Goal: Contribute content: Add original content to the website for others to see

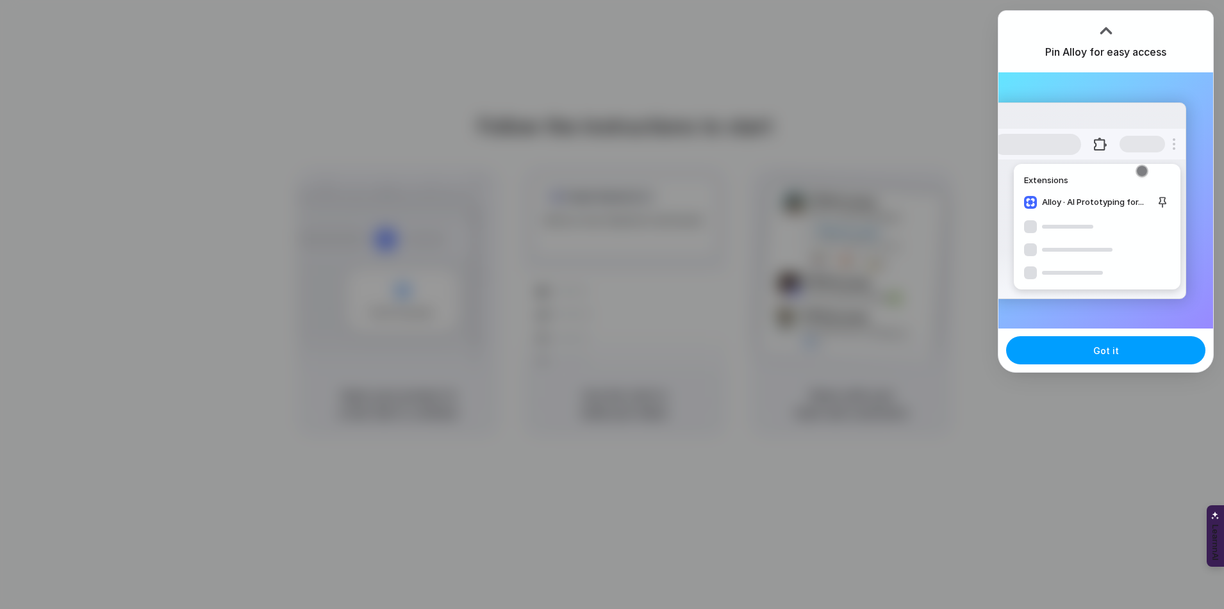
click at [1095, 343] on button "Got it" at bounding box center [1105, 350] width 199 height 28
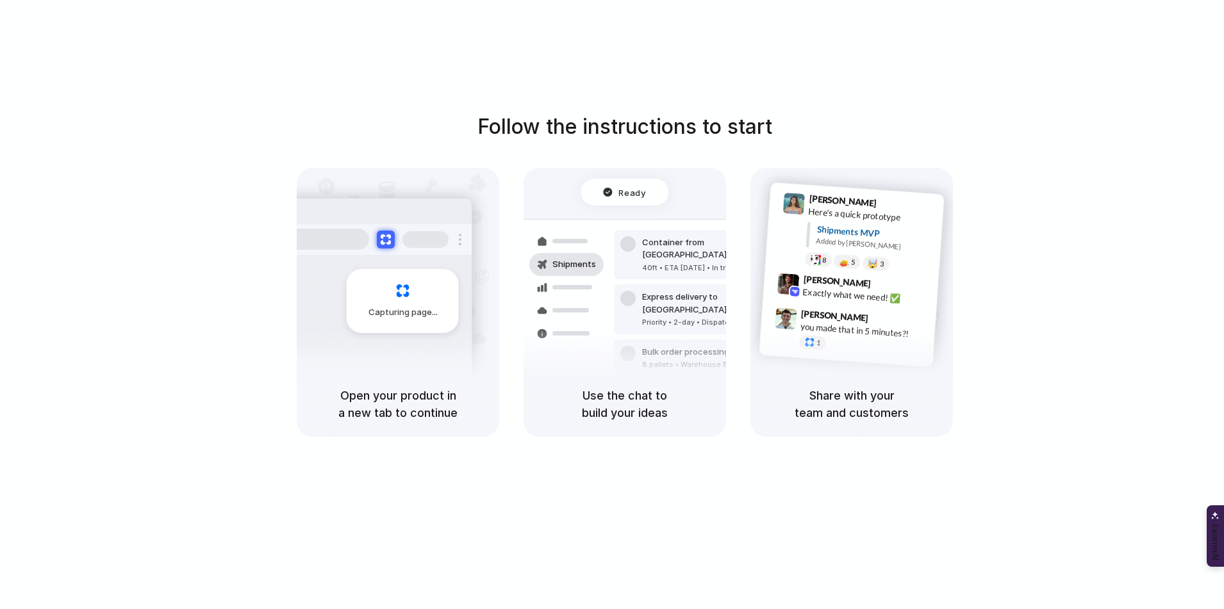
click at [699, 135] on h1 "Follow the instructions to start" at bounding box center [624, 126] width 295 height 31
click at [600, 207] on div "Ready Shipments Container from Shanghai 40ft • ETA Dec 28 • In transit Express …" at bounding box center [625, 289] width 218 height 222
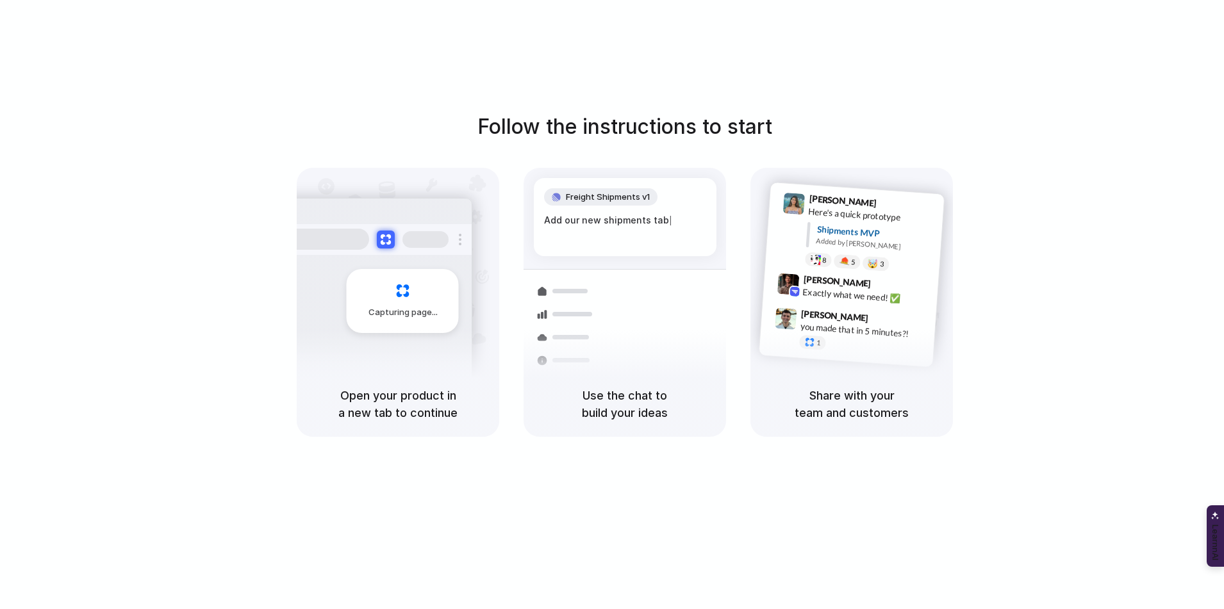
click at [638, 396] on div "Bulk order processing 8 pallets • Warehouse B • Packed" at bounding box center [700, 414] width 173 height 37
click at [427, 411] on h5 "Open your product in a new tab to continue" at bounding box center [398, 404] width 172 height 35
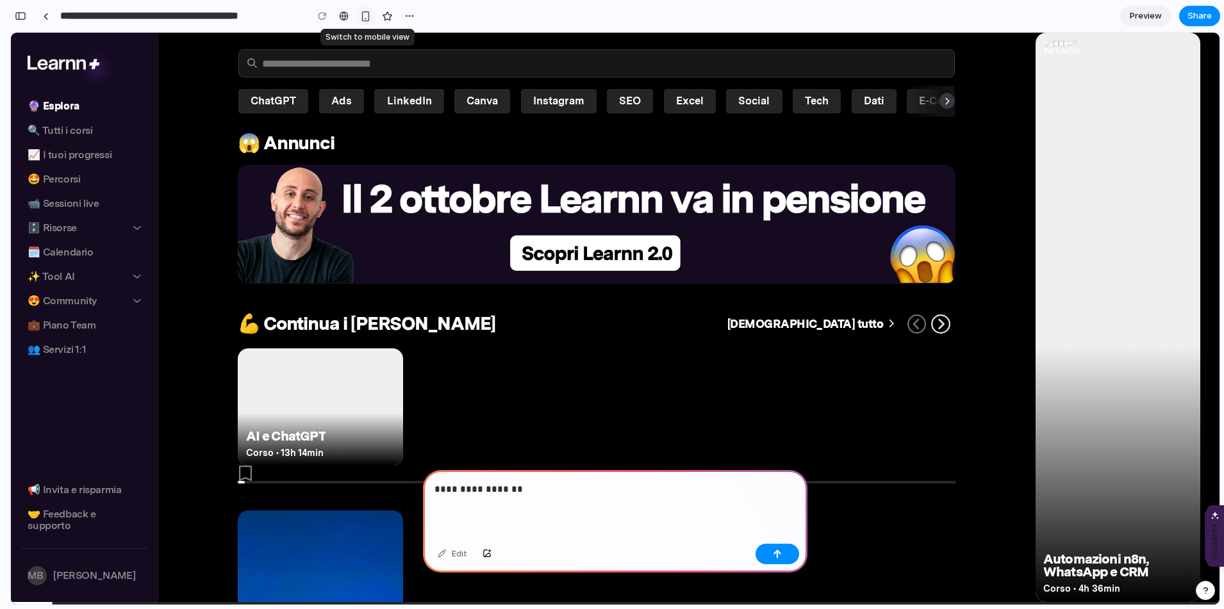
click at [363, 15] on div "button" at bounding box center [365, 16] width 11 height 11
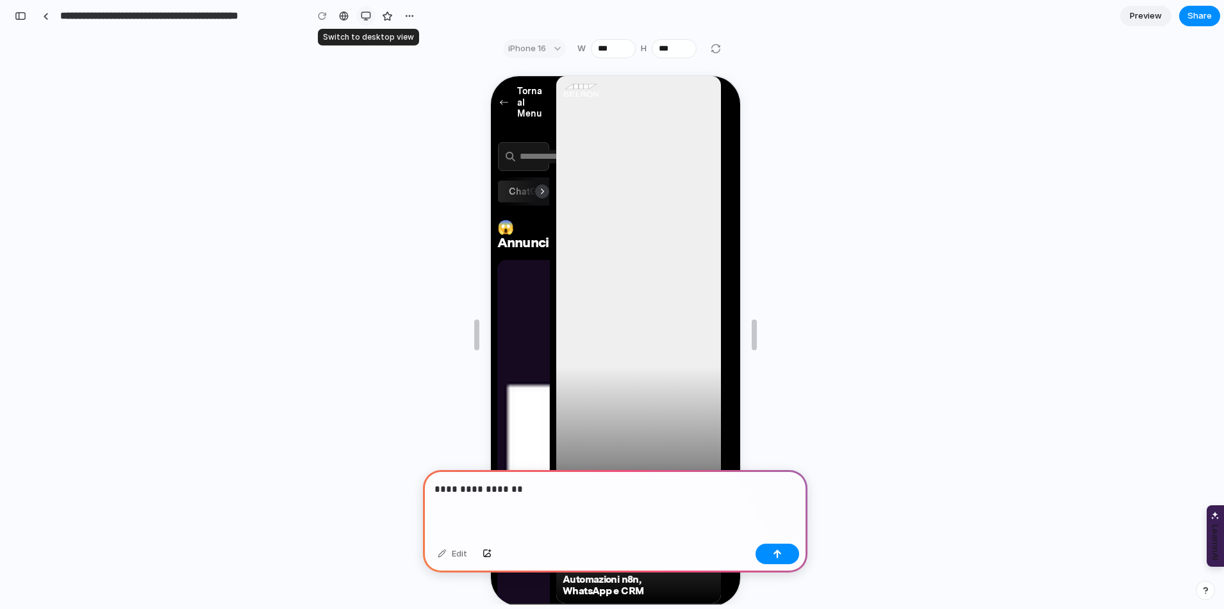
click at [363, 15] on div "button" at bounding box center [366, 16] width 10 height 10
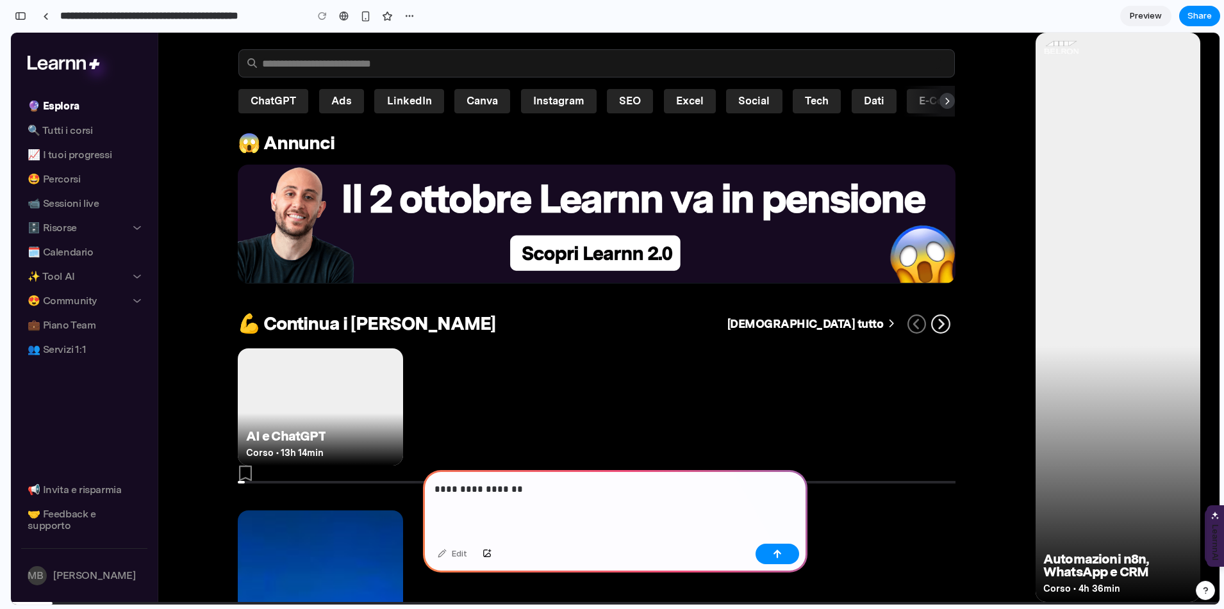
click at [1102, 110] on button "Automazioni n8n, WhatsApp e CRM Corso • 4h 36min" at bounding box center [1117, 318] width 165 height 570
click at [623, 495] on p "**********" at bounding box center [614, 489] width 361 height 15
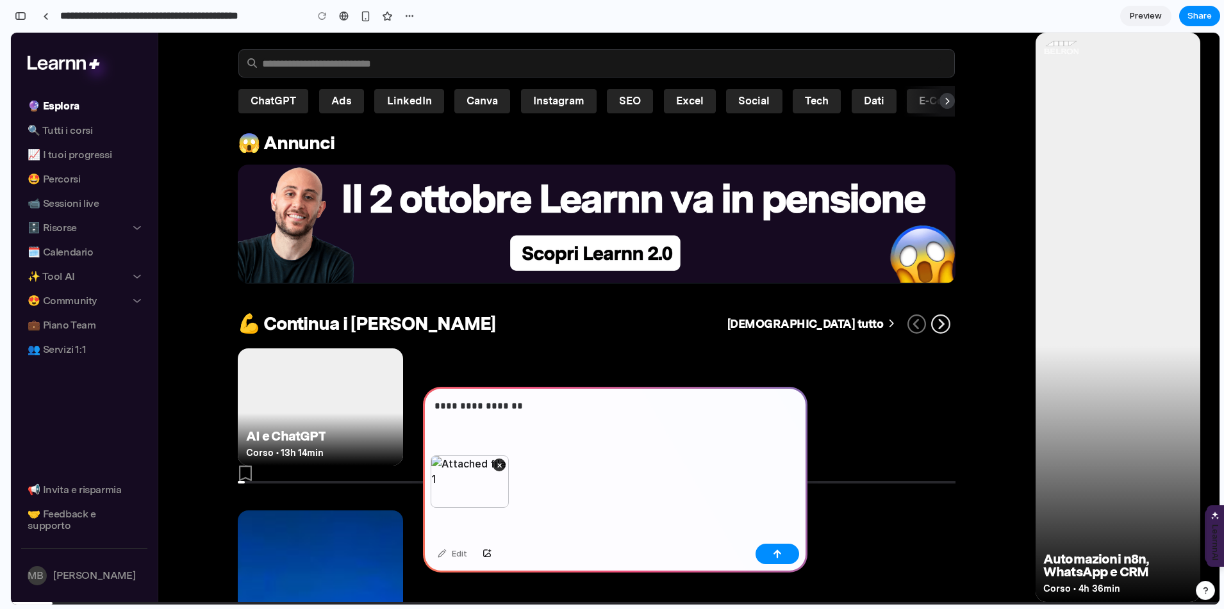
click at [524, 408] on p "**********" at bounding box center [614, 405] width 361 height 15
click at [773, 552] on div "button" at bounding box center [777, 554] width 9 height 9
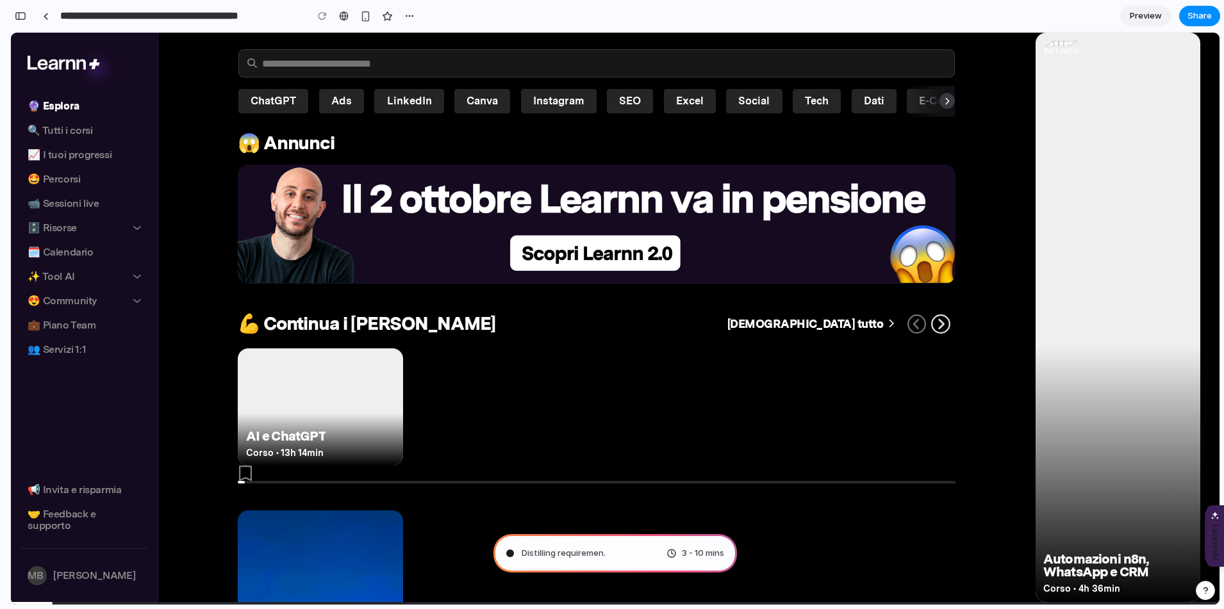
type input "**********"
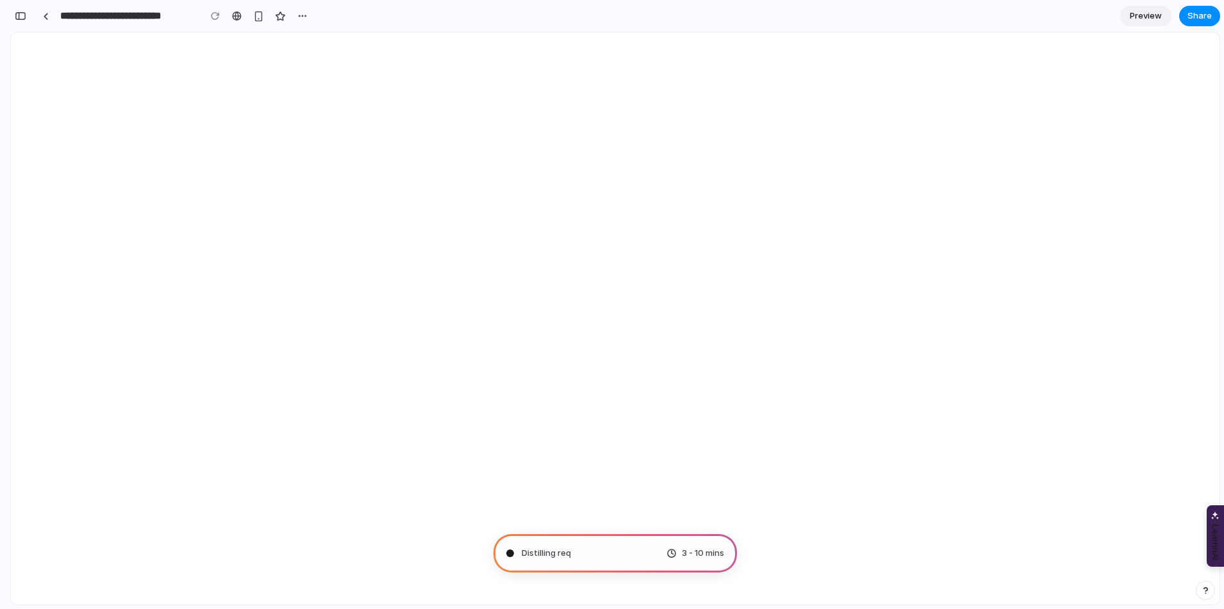
scroll to position [3, 0]
click at [668, 554] on div "3 - 10 mins" at bounding box center [695, 553] width 58 height 13
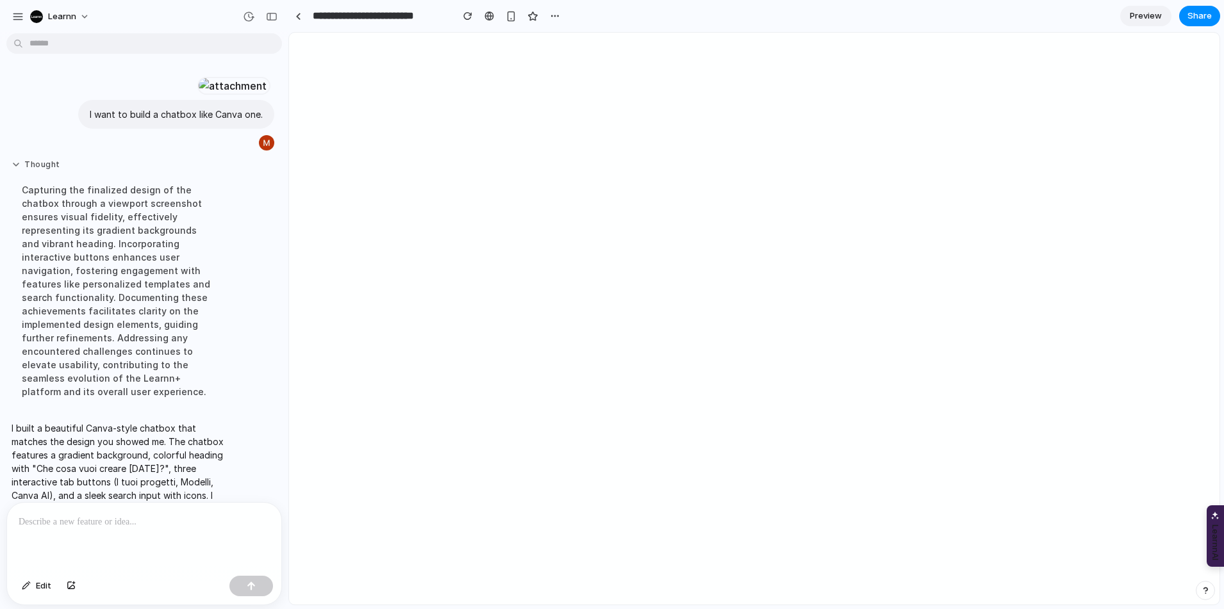
scroll to position [111, 0]
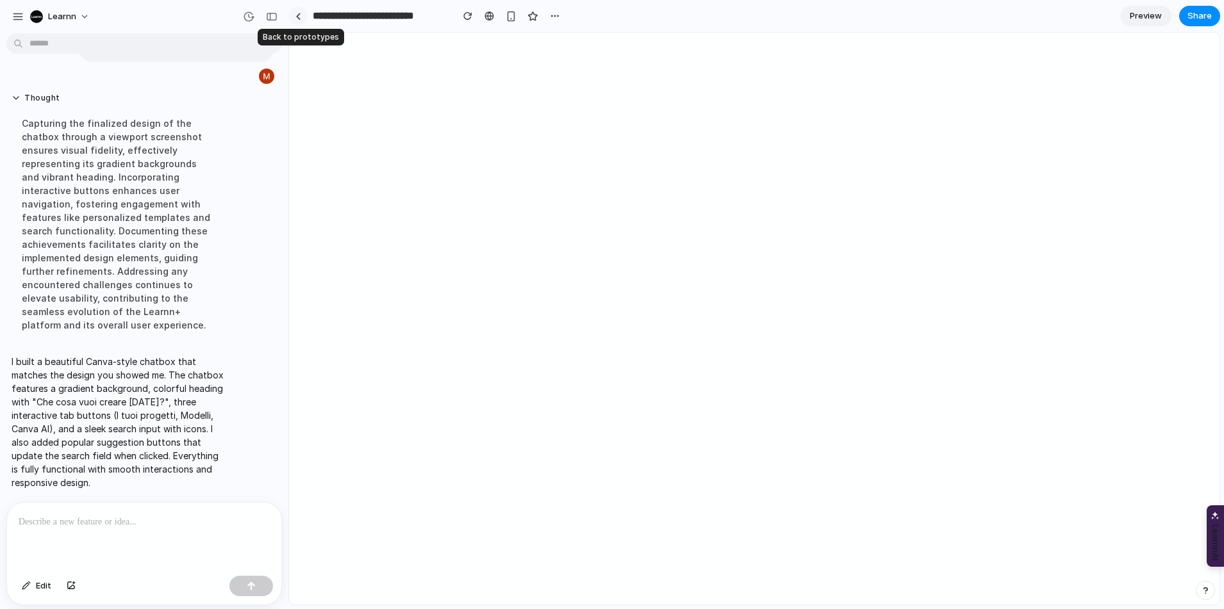
click at [300, 16] on div at bounding box center [298, 16] width 6 height 7
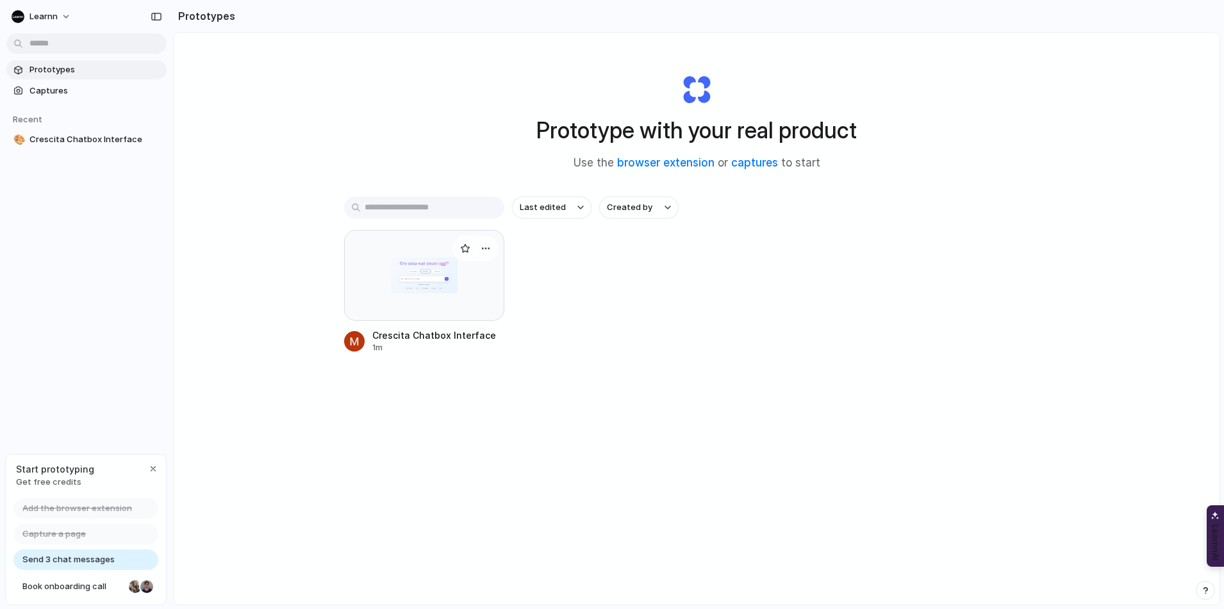
click at [425, 278] on div at bounding box center [424, 275] width 160 height 91
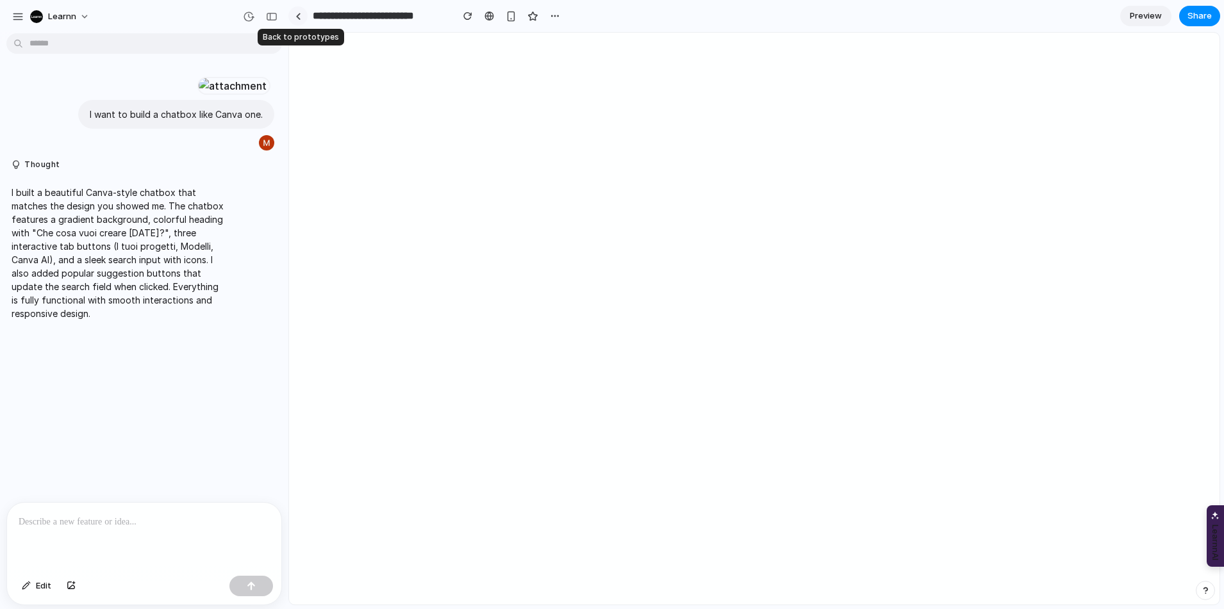
click at [300, 12] on link at bounding box center [297, 15] width 19 height 19
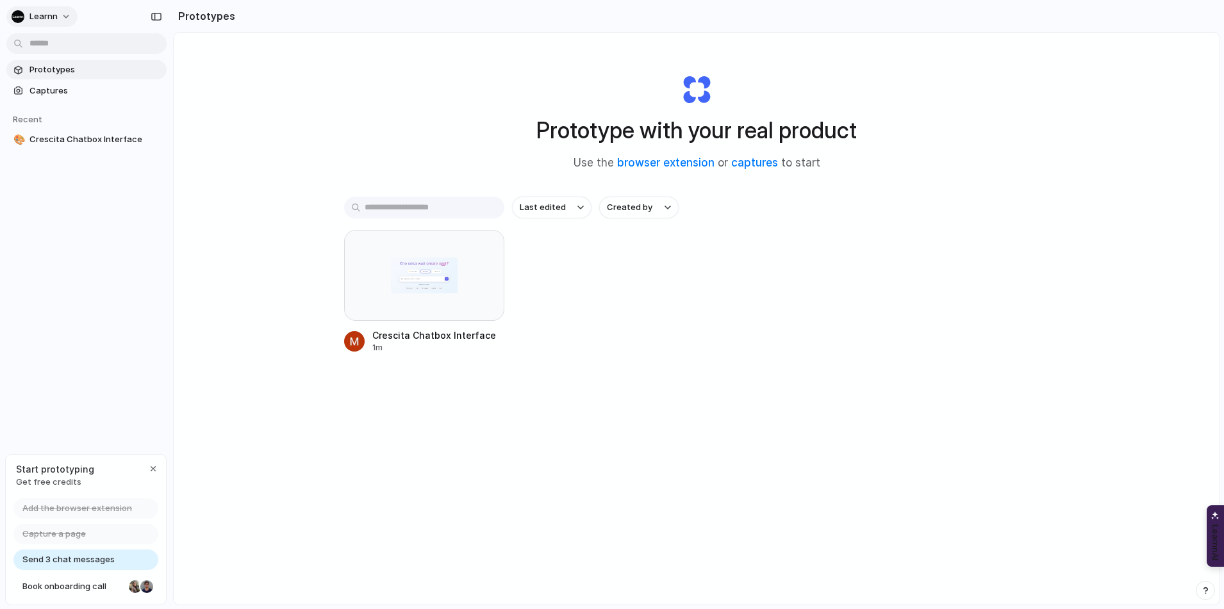
click at [60, 16] on button "Learnn" at bounding box center [41, 16] width 71 height 21
click at [289, 96] on div "Settings Invite members Change theme Sign out" at bounding box center [612, 304] width 1224 height 609
click at [96, 139] on span "Crescita Chatbox Interface" at bounding box center [95, 139] width 132 height 13
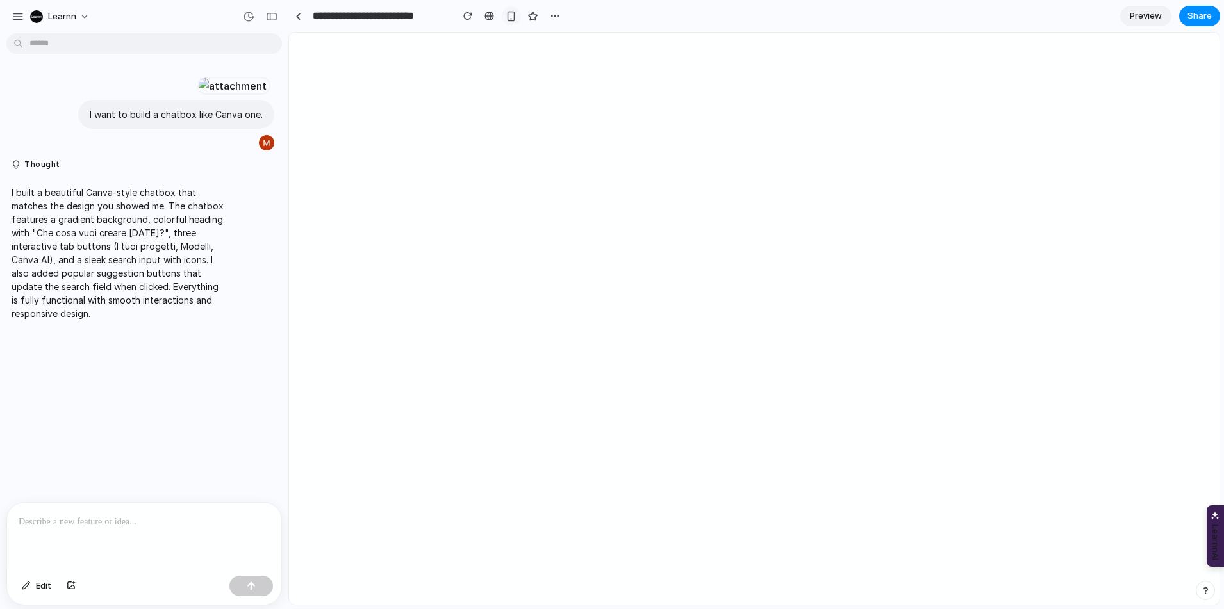
click at [506, 14] on div "button" at bounding box center [510, 16] width 11 height 11
click at [506, 14] on div "button" at bounding box center [511, 16] width 10 height 10
click at [488, 15] on div at bounding box center [489, 16] width 10 height 10
click at [1139, 19] on span "Preview" at bounding box center [1145, 16] width 32 height 13
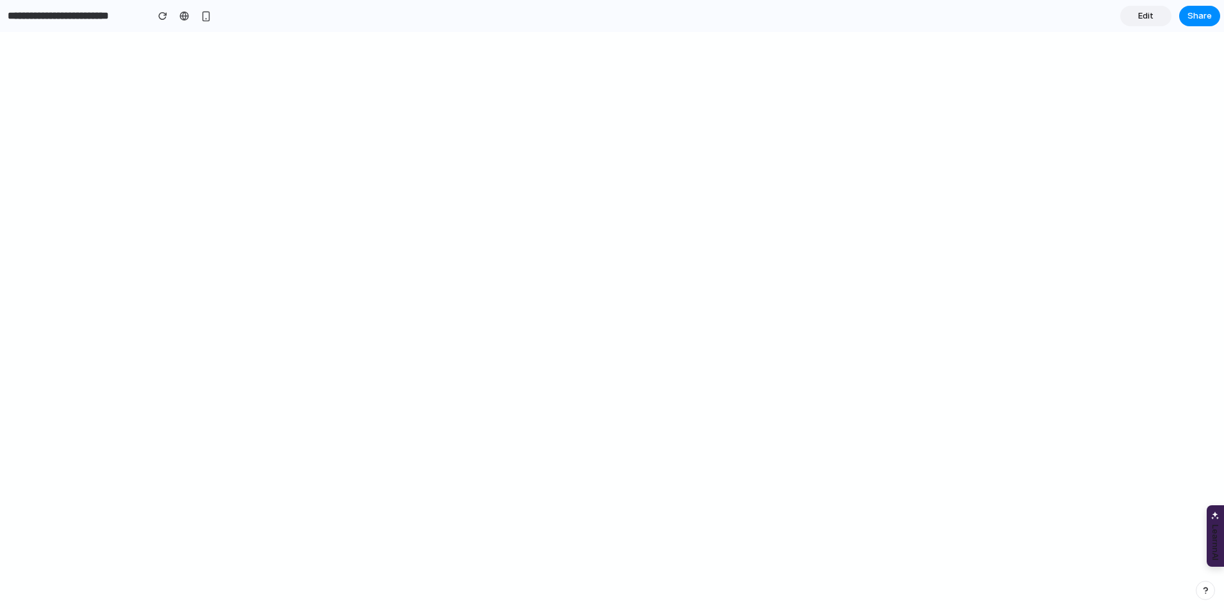
click at [1159, 16] on link "Edit" at bounding box center [1145, 16] width 51 height 21
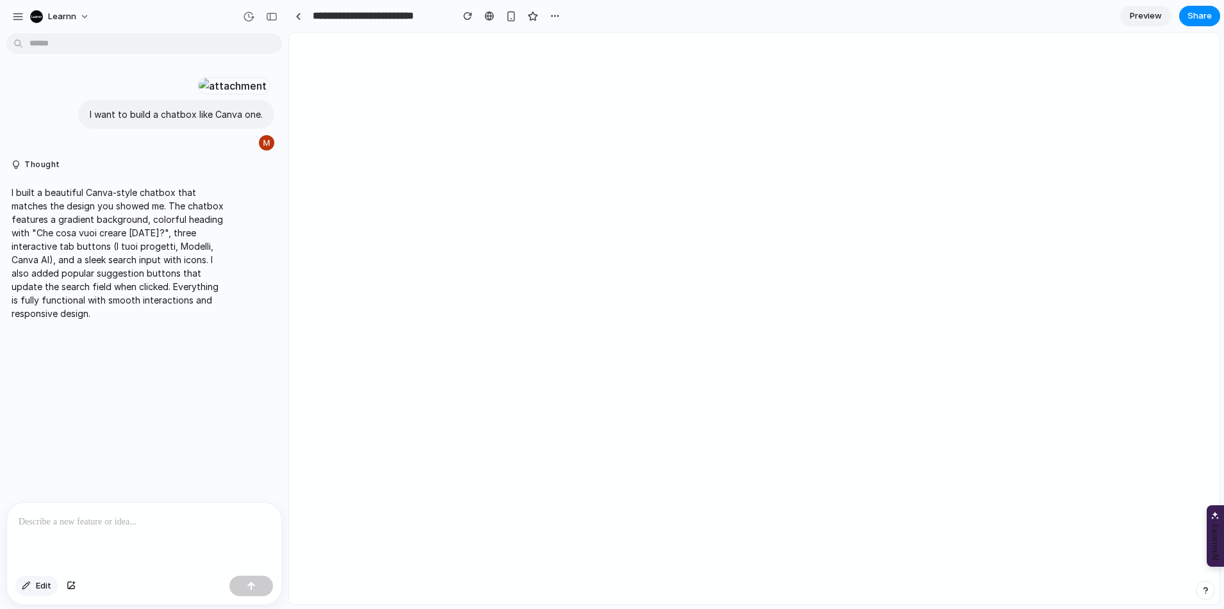
click at [31, 589] on button "Edit" at bounding box center [36, 586] width 42 height 21
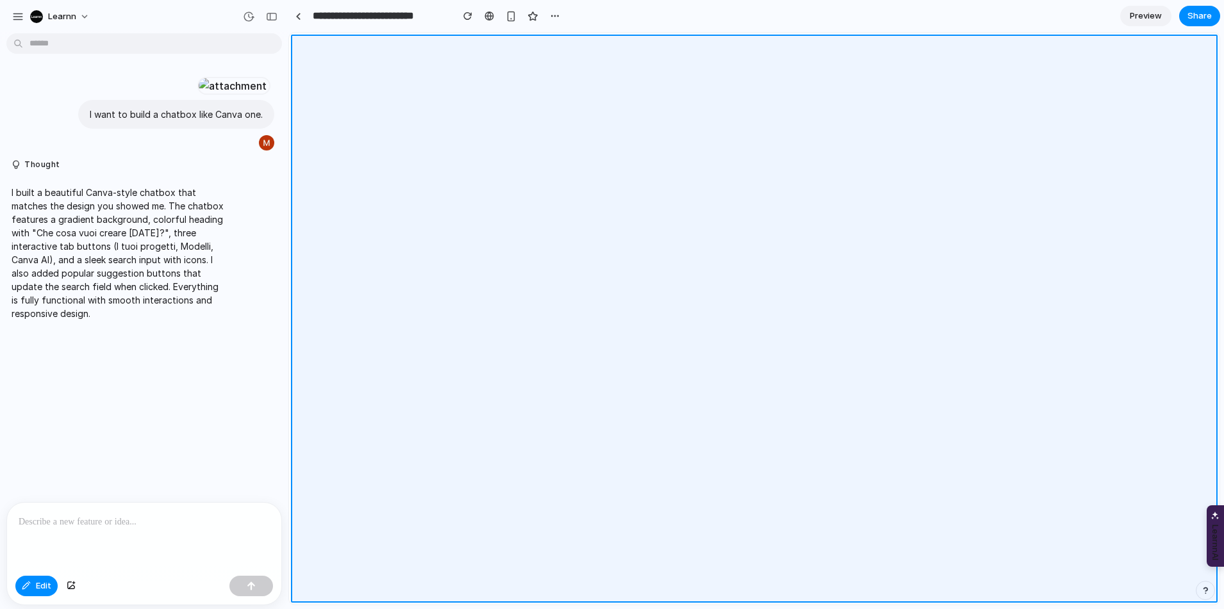
click at [752, 463] on div at bounding box center [754, 319] width 930 height 572
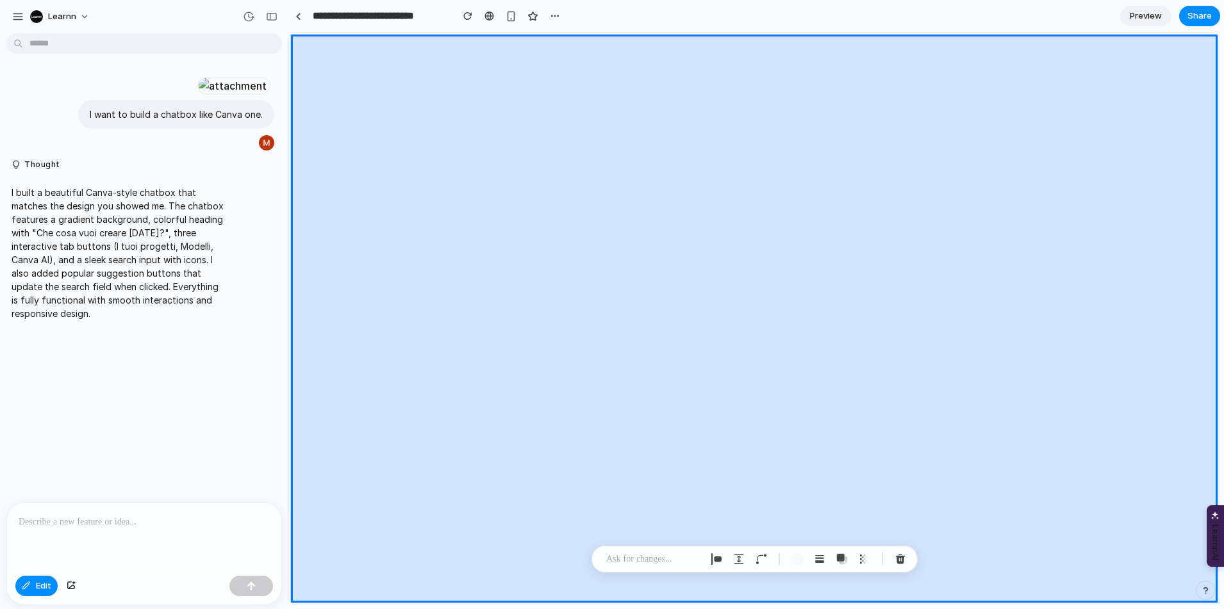
click at [765, 509] on div at bounding box center [754, 319] width 930 height 572
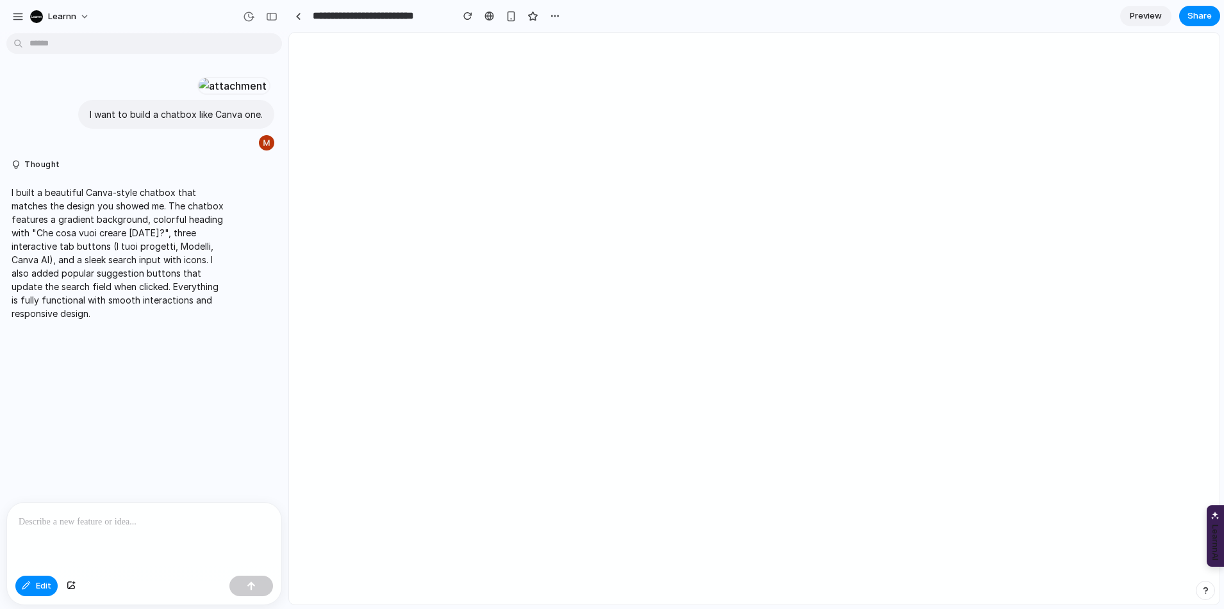
click at [597, 11] on section "**********" at bounding box center [753, 16] width 931 height 32
click at [552, 8] on button "button" at bounding box center [554, 15] width 19 height 19
click at [598, 24] on div "Duplicate Delete" at bounding box center [612, 304] width 1224 height 609
click at [1188, 19] on span "Share" at bounding box center [1199, 16] width 24 height 13
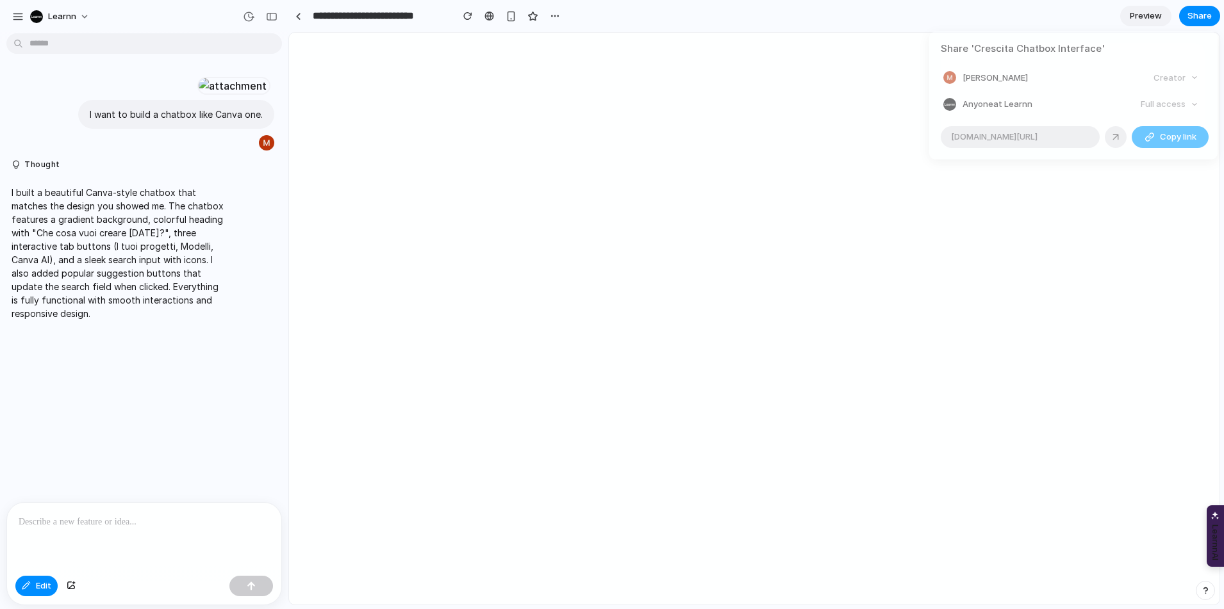
click at [1160, 138] on span "Copy link" at bounding box center [1178, 137] width 37 height 13
click at [789, 131] on div "Share ' Crescita Chatbox Interface ' Michele Barberis Creator Anyone at Learnn …" at bounding box center [612, 304] width 1224 height 609
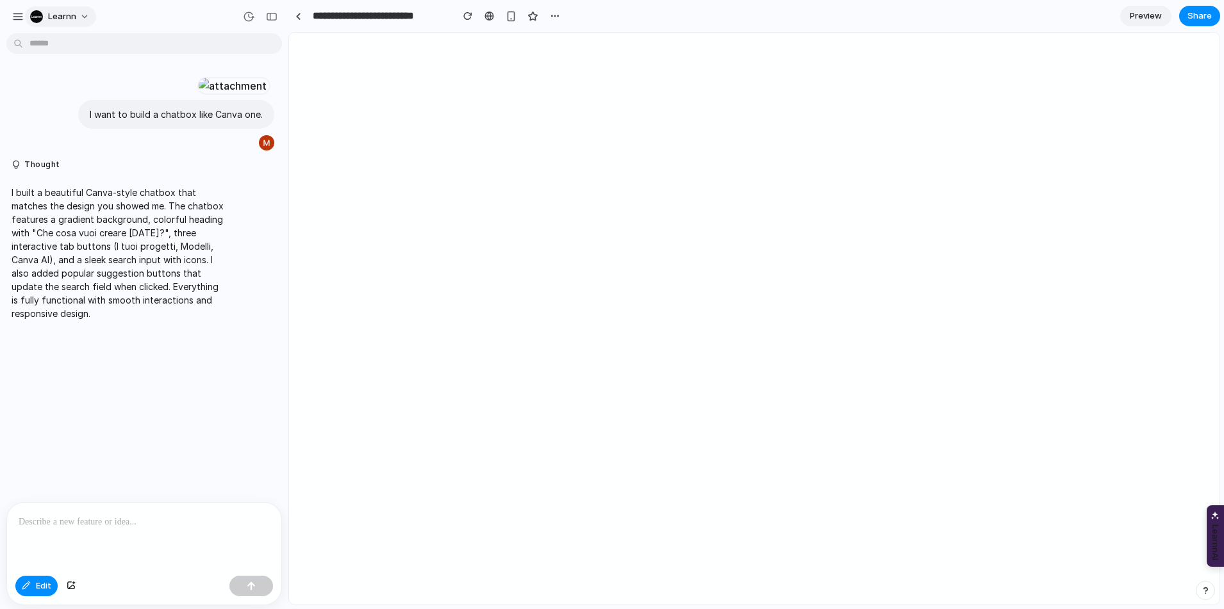
click at [66, 21] on span "Learnn" at bounding box center [62, 16] width 28 height 13
click at [372, 70] on div "Settings Invite members Change theme Sign out" at bounding box center [612, 304] width 1224 height 609
click at [303, 16] on link at bounding box center [297, 15] width 19 height 19
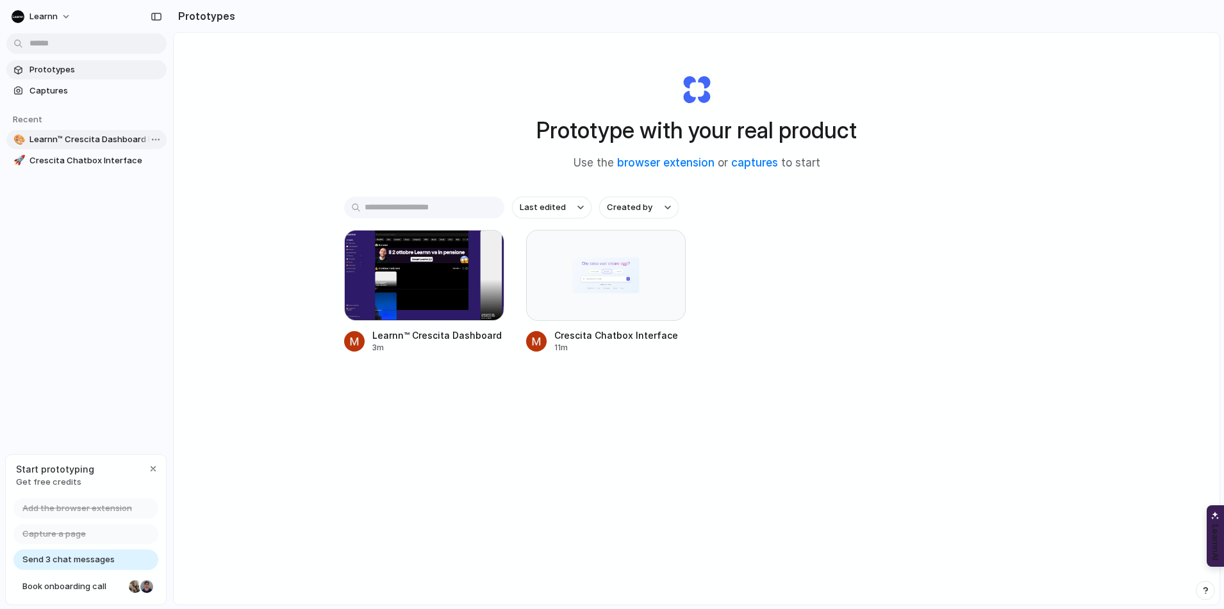
click at [76, 140] on span "Learnn™ Crescita Dashboard Redesign" at bounding box center [95, 139] width 132 height 13
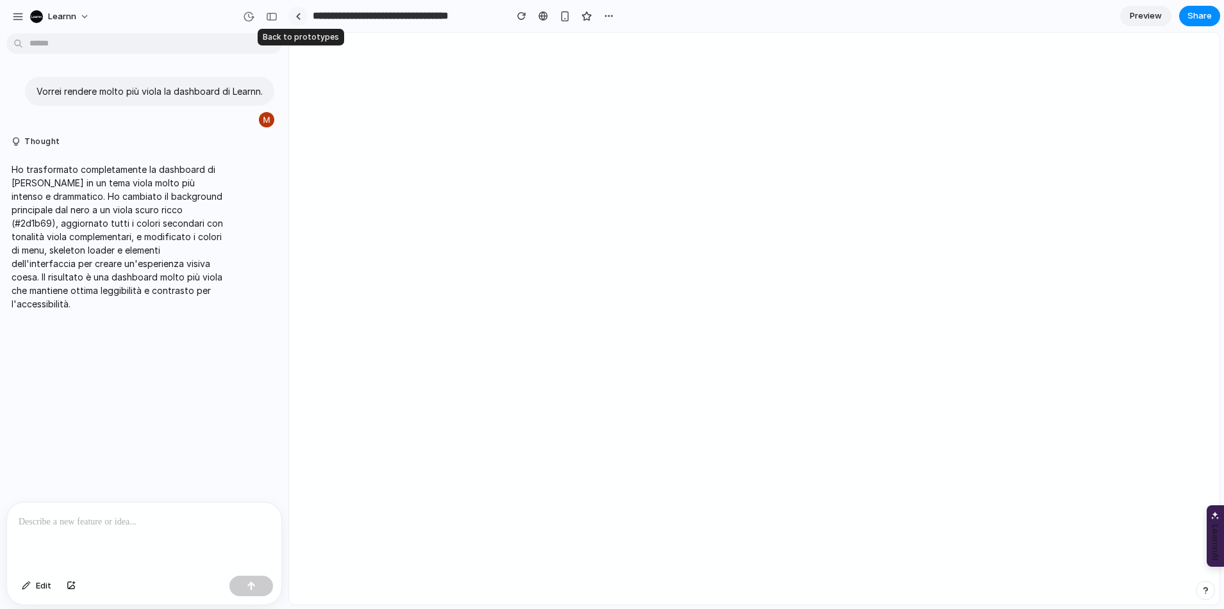
click at [300, 17] on link at bounding box center [297, 15] width 19 height 19
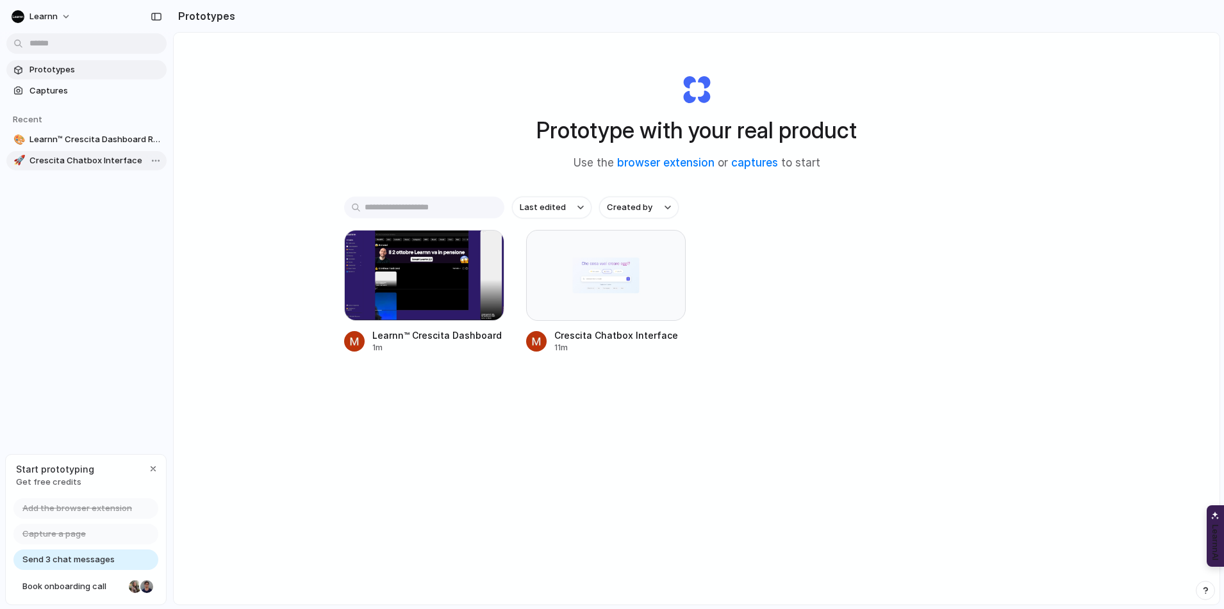
click at [95, 161] on span "Crescita Chatbox Interface" at bounding box center [95, 160] width 132 height 13
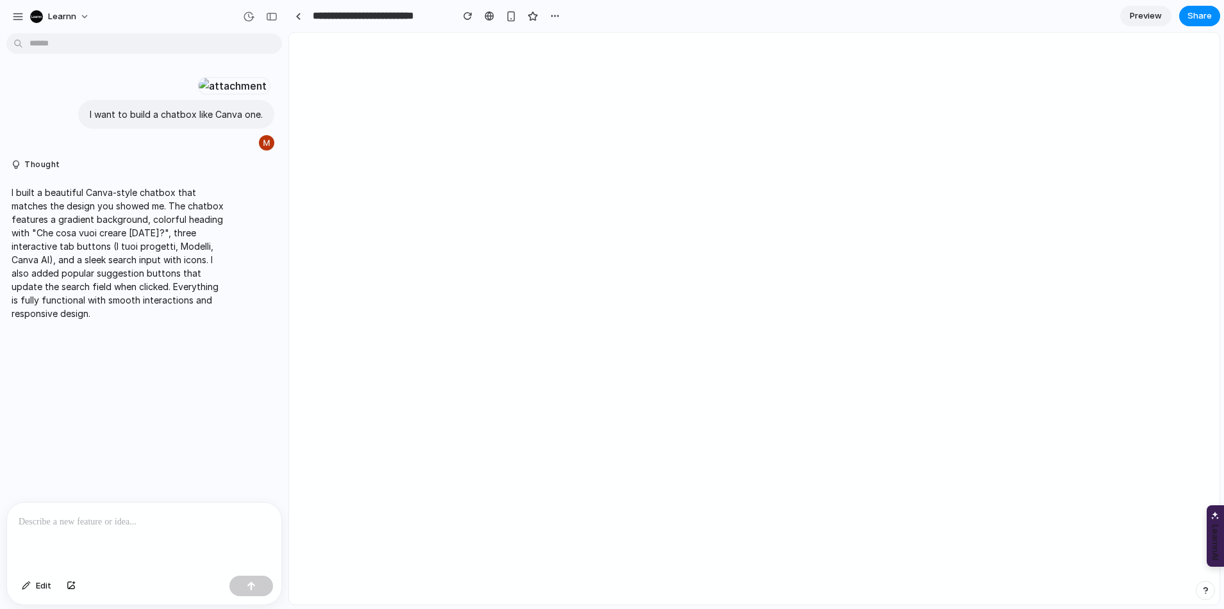
click at [26, 599] on div "Edit" at bounding box center [144, 588] width 274 height 34
click at [31, 590] on button "Edit" at bounding box center [36, 586] width 42 height 21
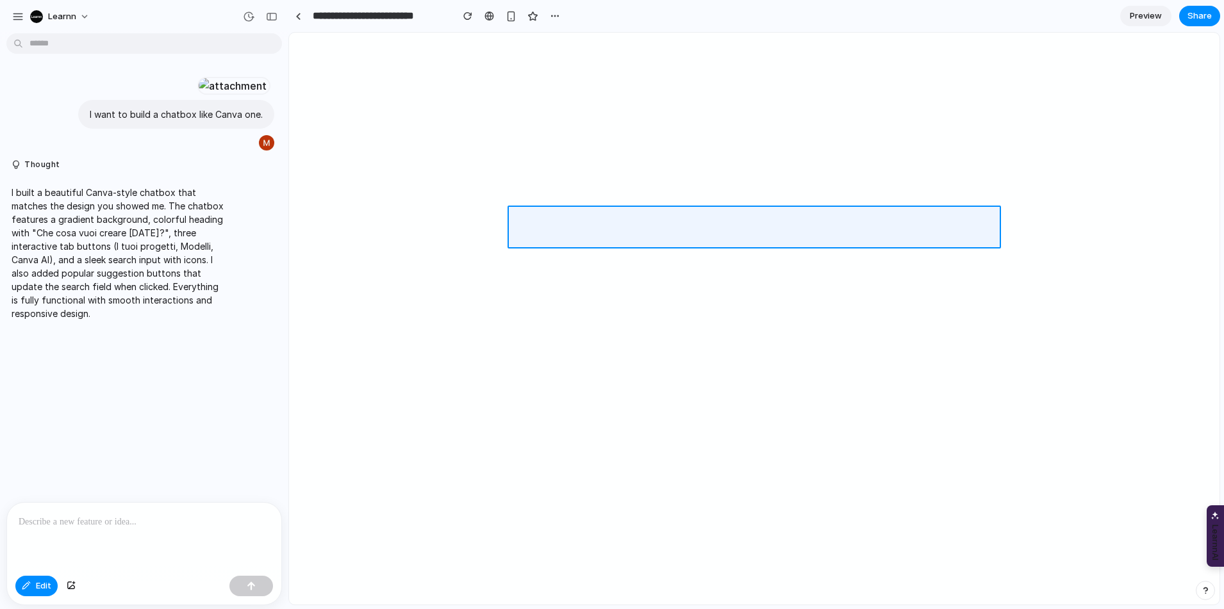
click at [669, 232] on div at bounding box center [754, 319] width 930 height 572
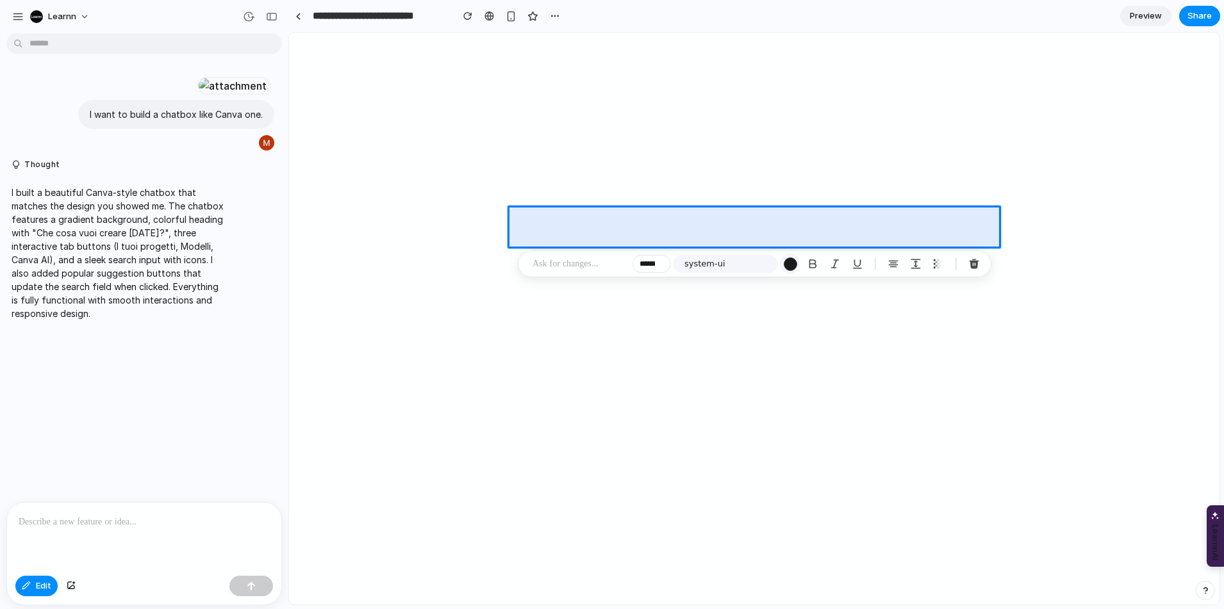
click at [791, 263] on div "button" at bounding box center [790, 264] width 13 height 13
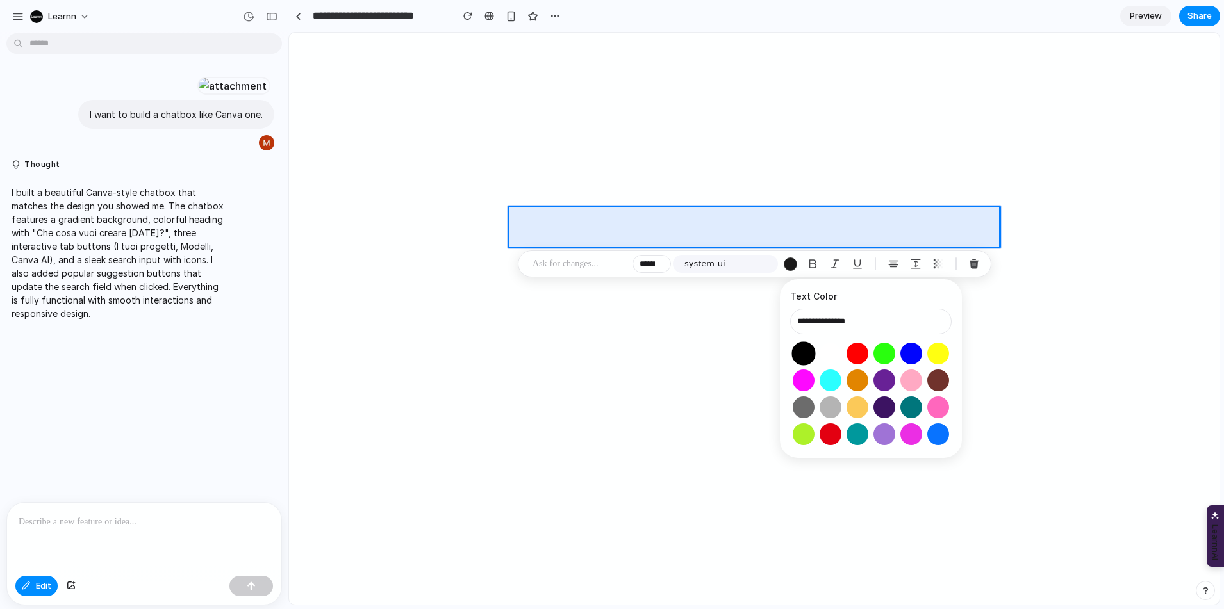
click at [805, 357] on button "Select color oklch(0 0 0)" at bounding box center [803, 353] width 24 height 24
type input "**********"
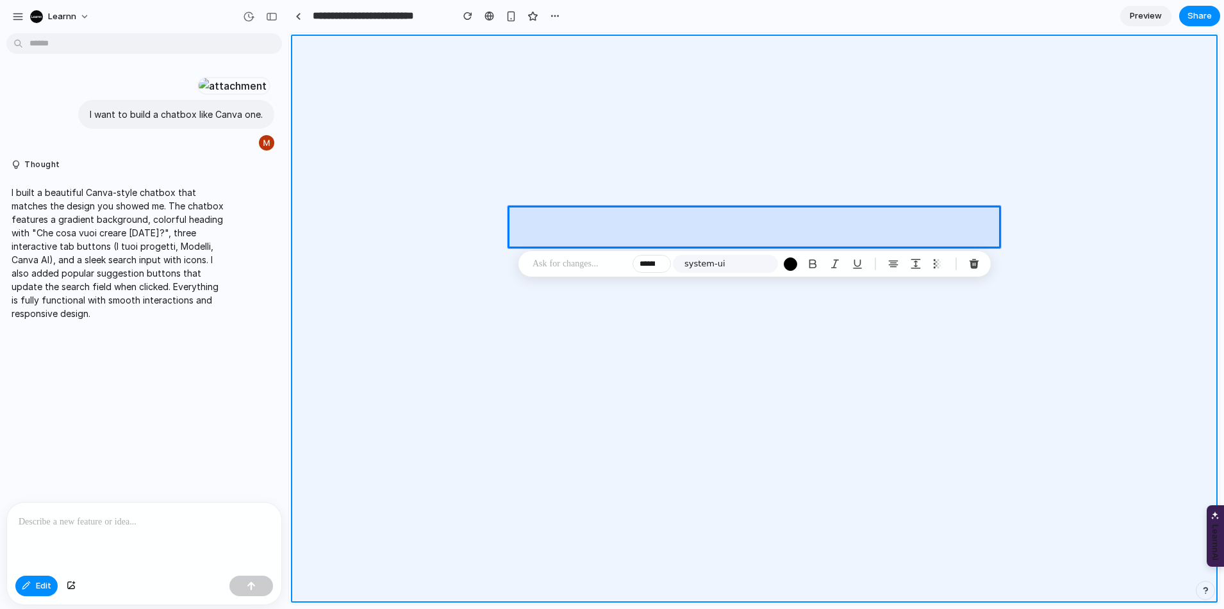
click at [744, 160] on div at bounding box center [754, 319] width 930 height 572
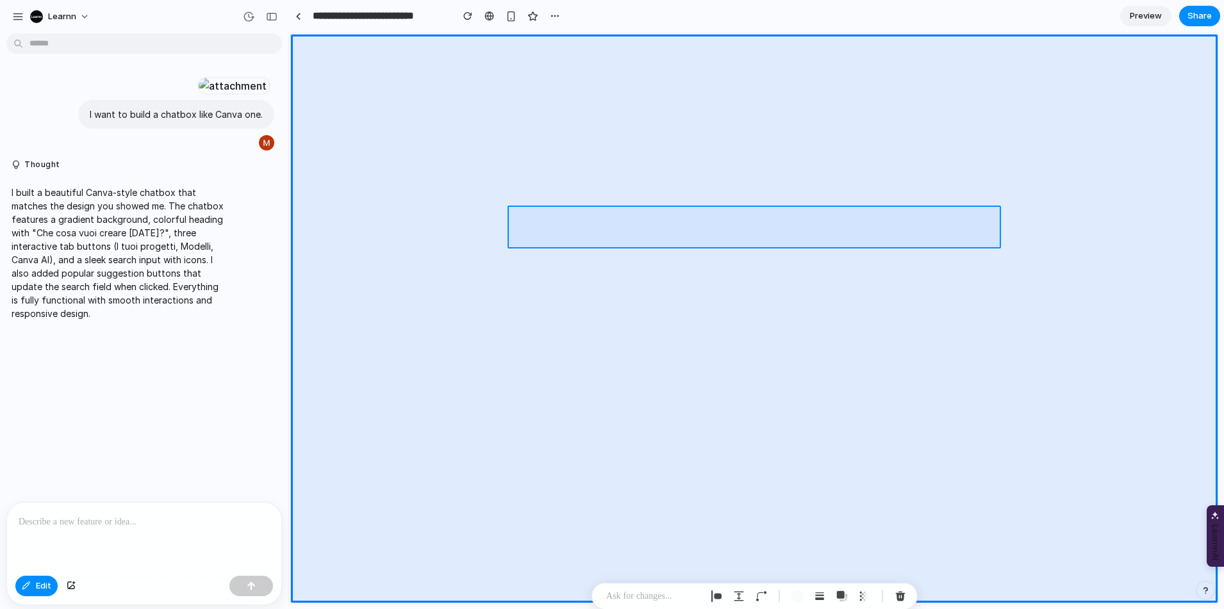
click at [709, 233] on div at bounding box center [754, 319] width 930 height 572
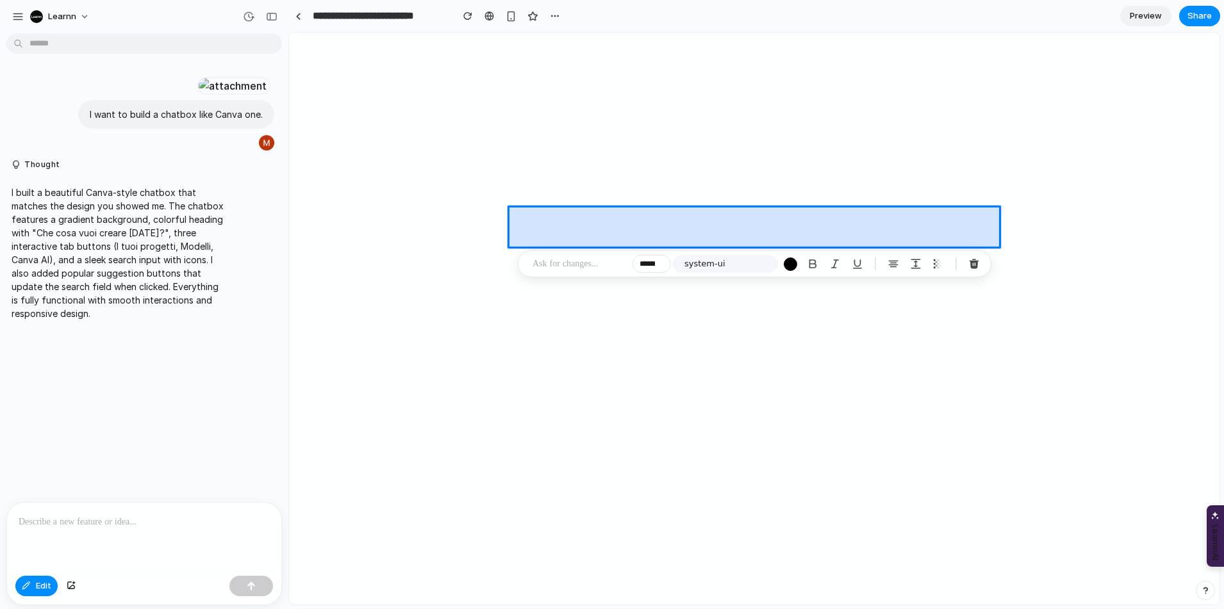
click at [709, 233] on div at bounding box center [754, 319] width 930 height 572
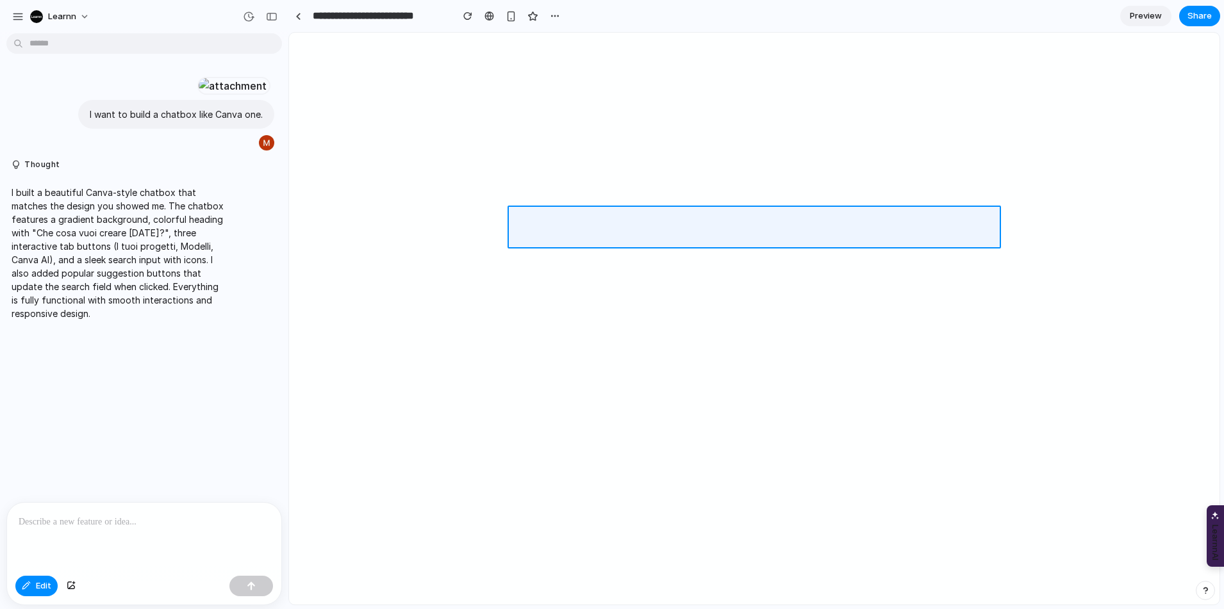
click at [708, 231] on div at bounding box center [754, 319] width 930 height 572
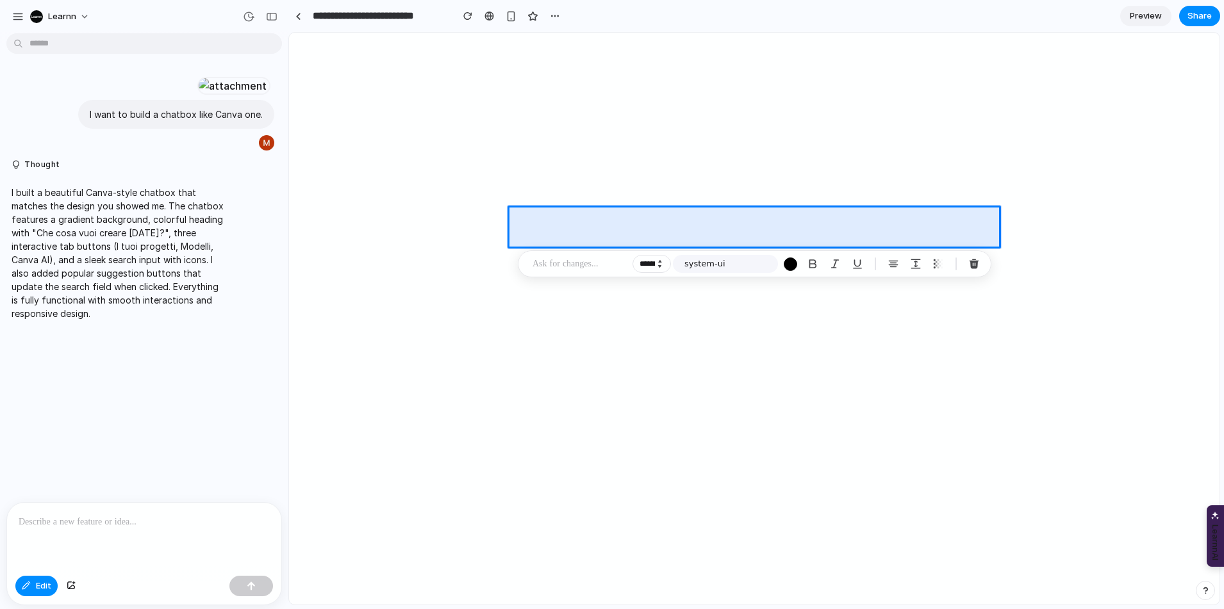
click at [662, 261] on button "Increment" at bounding box center [659, 261] width 13 height 6
type input "******"
click at [791, 268] on div "button" at bounding box center [790, 264] width 13 height 13
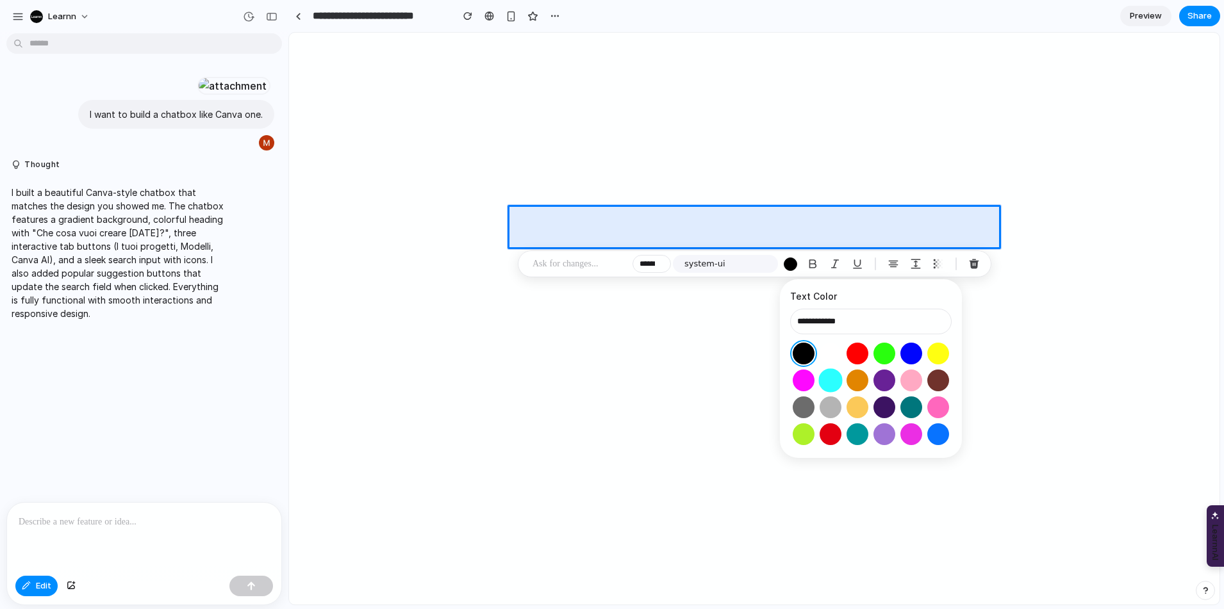
click at [833, 382] on button "Select color oklch(0.91 0.15 195)" at bounding box center [830, 380] width 24 height 24
type input "**********"
click at [816, 266] on div "button" at bounding box center [813, 264] width 12 height 12
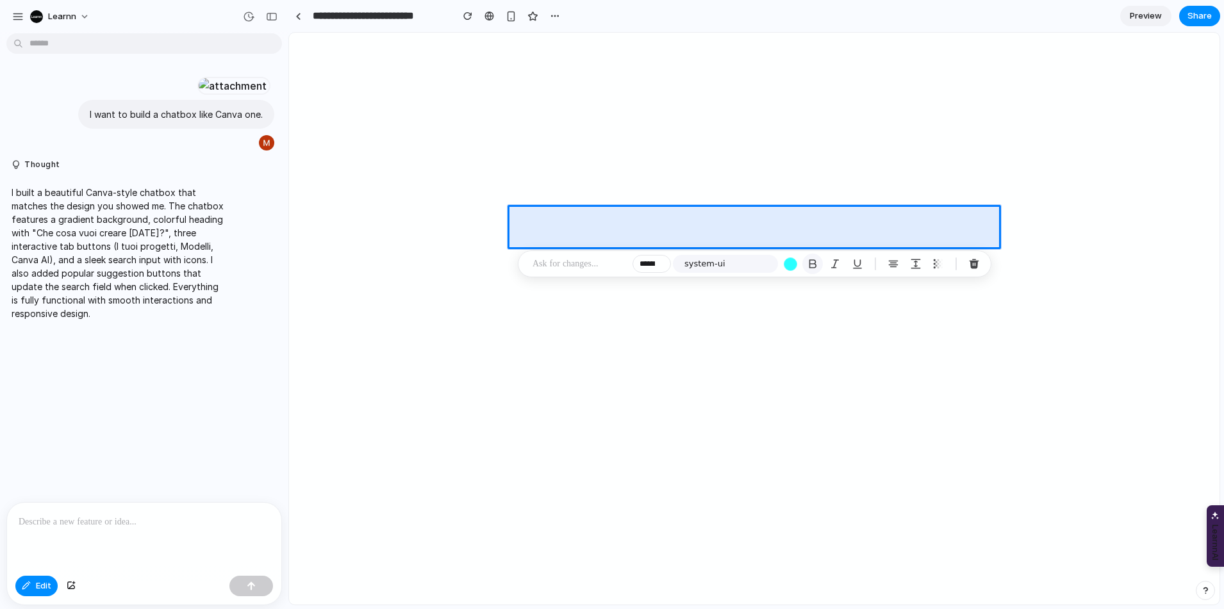
click at [816, 266] on div "button" at bounding box center [813, 264] width 12 height 12
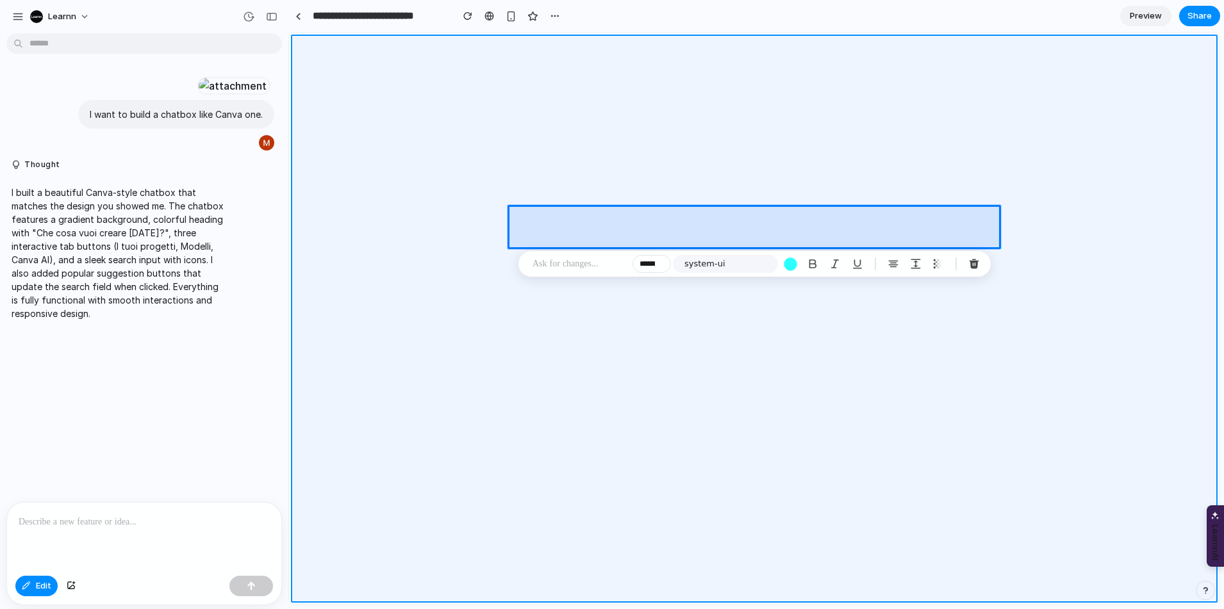
click at [988, 136] on div at bounding box center [754, 319] width 930 height 572
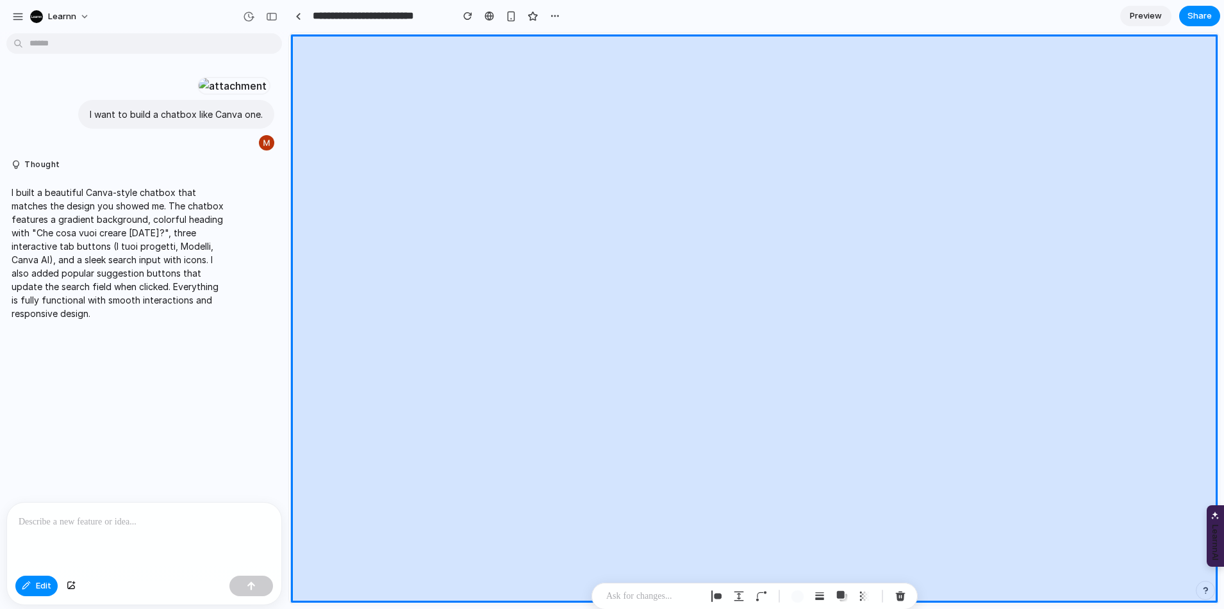
click at [801, 154] on div at bounding box center [754, 319] width 930 height 572
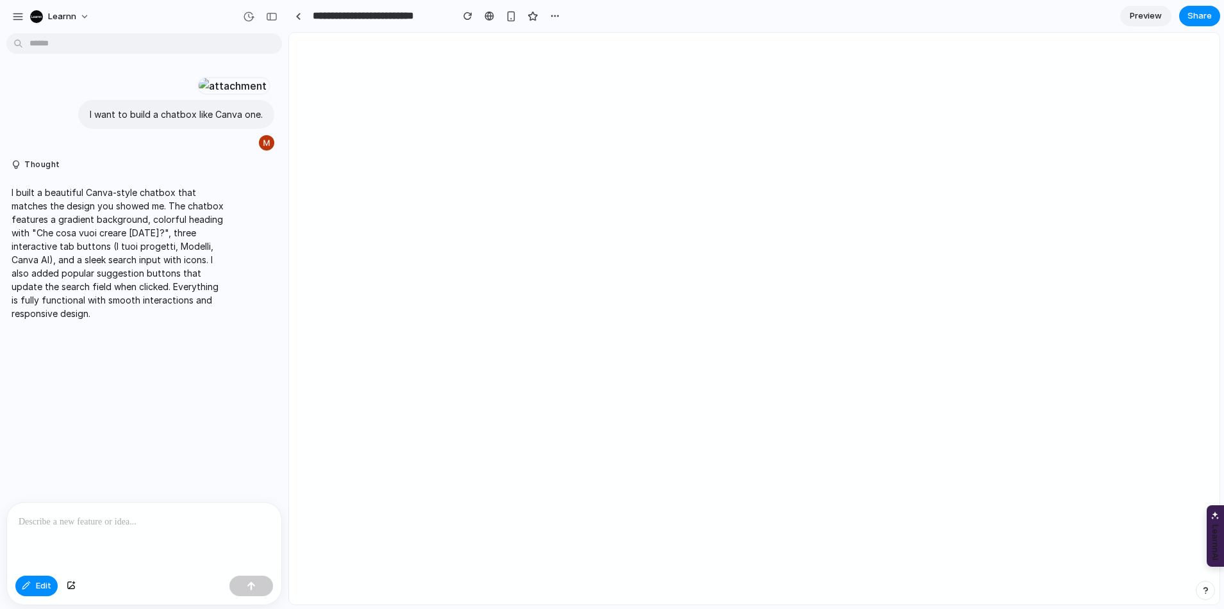
click at [615, 14] on section "**********" at bounding box center [753, 16] width 931 height 32
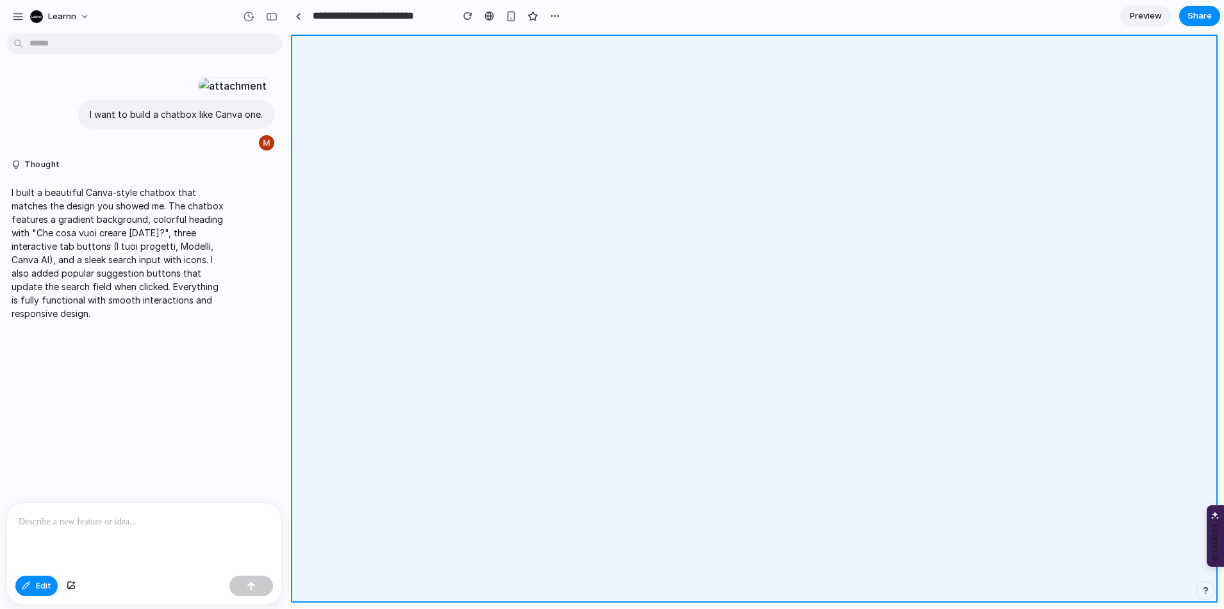
click at [426, 333] on div at bounding box center [754, 319] width 930 height 572
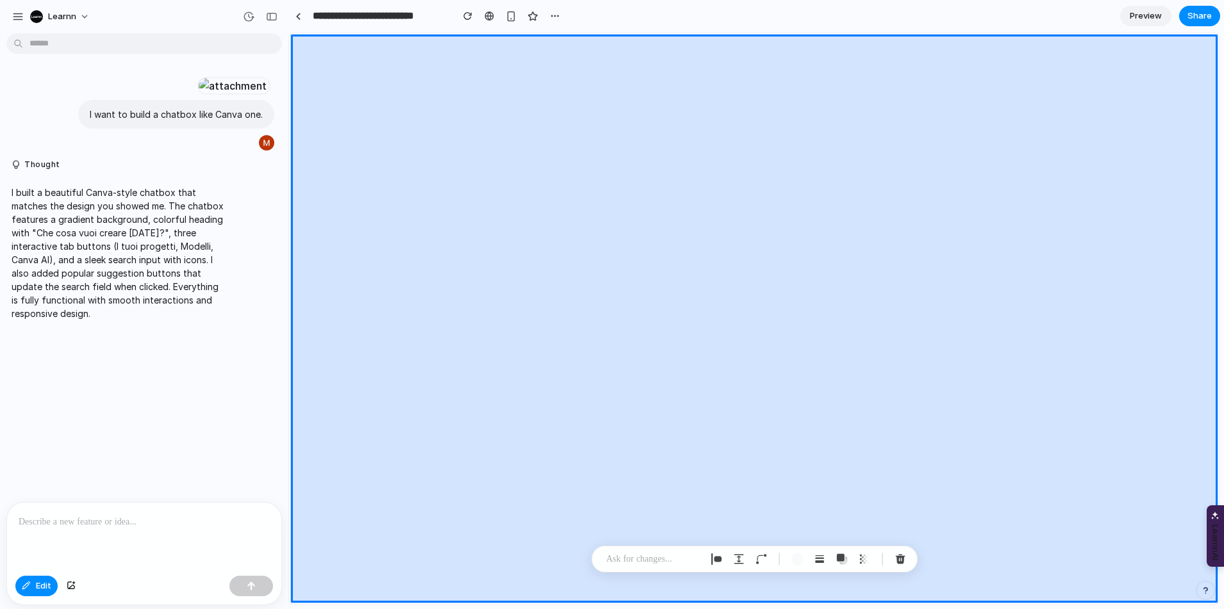
click at [668, 130] on div at bounding box center [754, 319] width 930 height 572
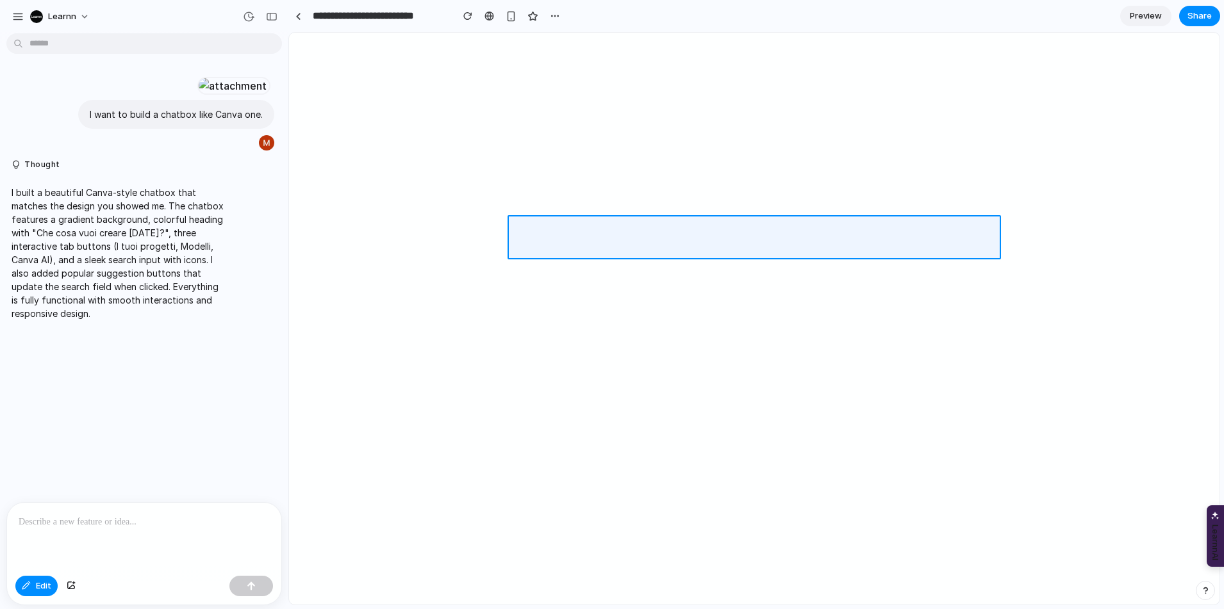
drag, startPoint x: 655, startPoint y: 232, endPoint x: 707, endPoint y: 230, distance: 51.3
click at [708, 230] on div at bounding box center [754, 319] width 930 height 572
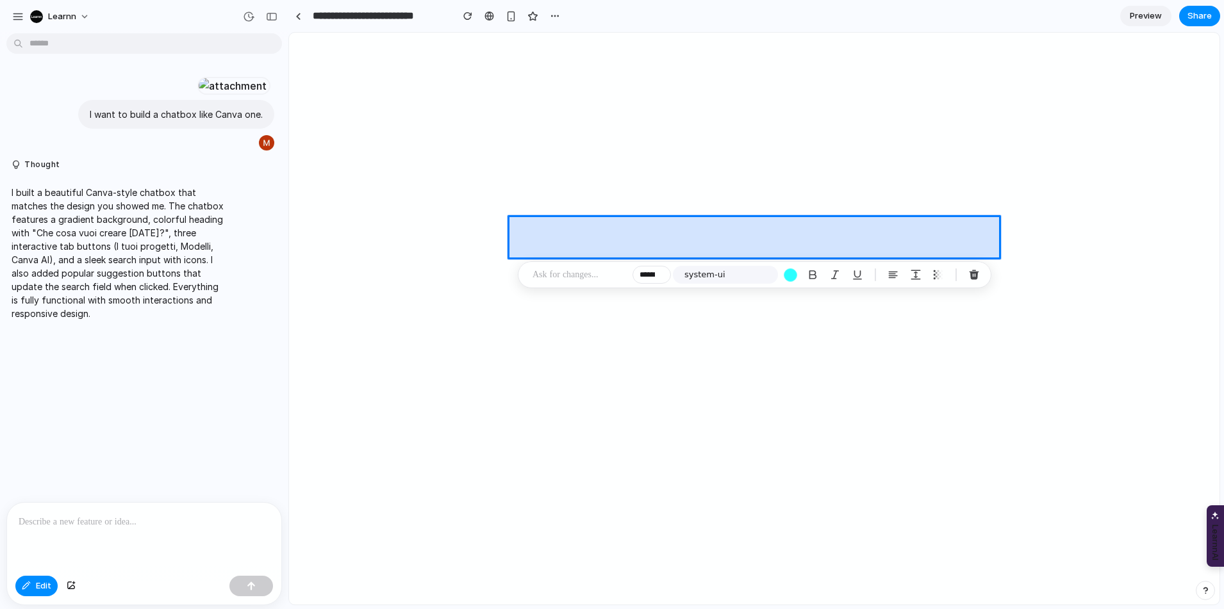
click at [707, 230] on div at bounding box center [754, 319] width 930 height 572
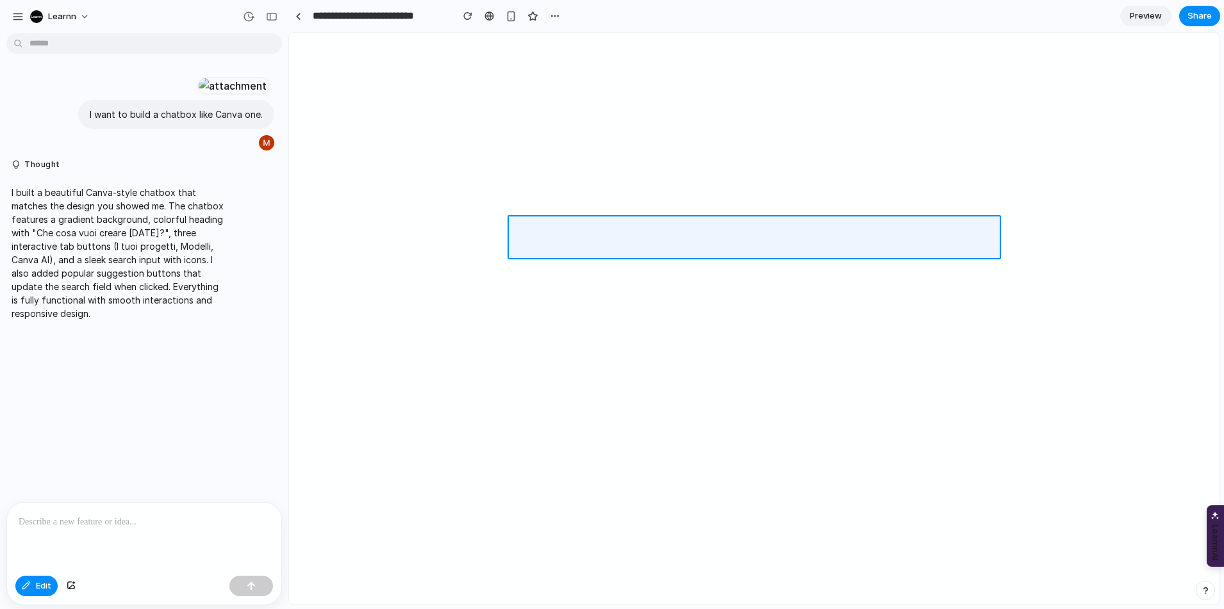
click at [707, 230] on div at bounding box center [754, 319] width 930 height 572
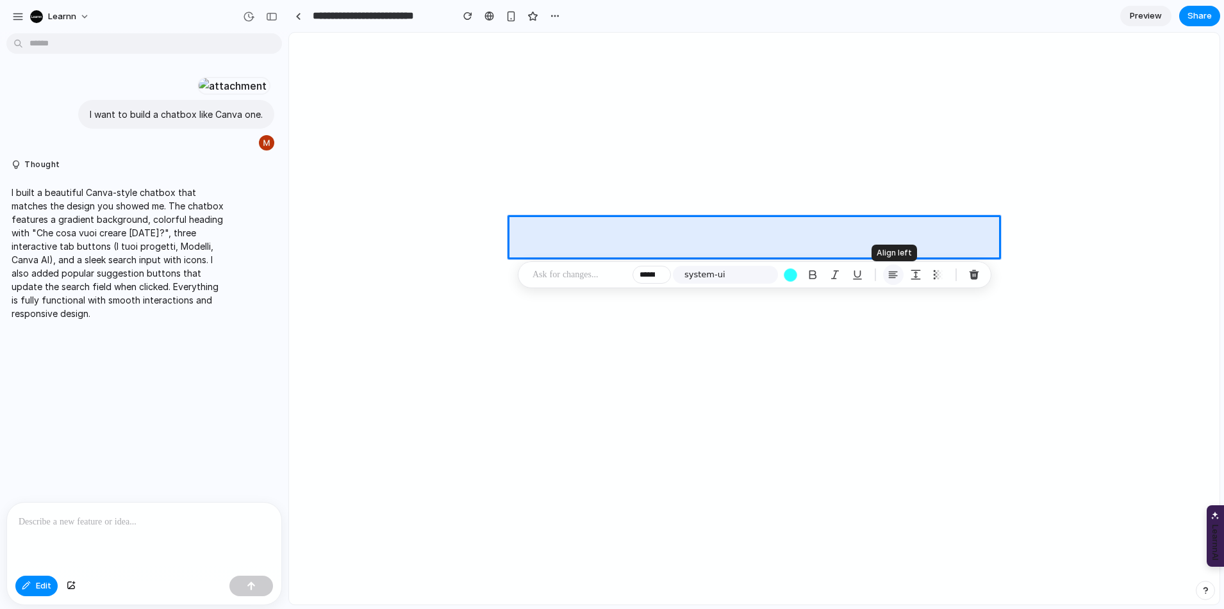
click at [892, 275] on div "button" at bounding box center [893, 275] width 12 height 12
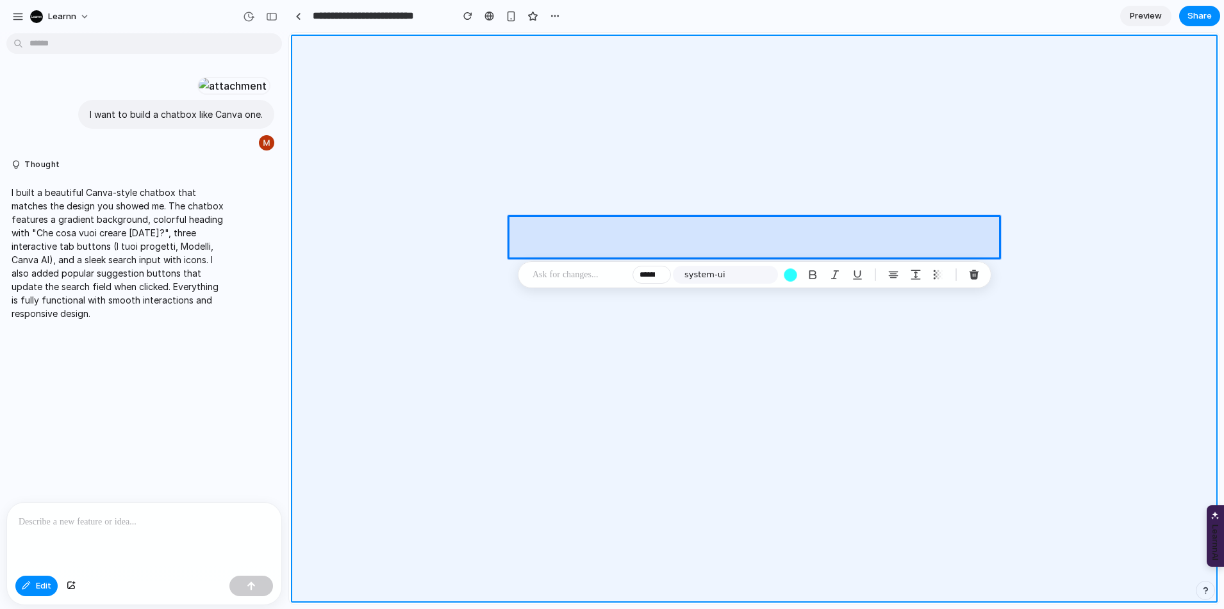
click at [868, 176] on div at bounding box center [754, 319] width 930 height 572
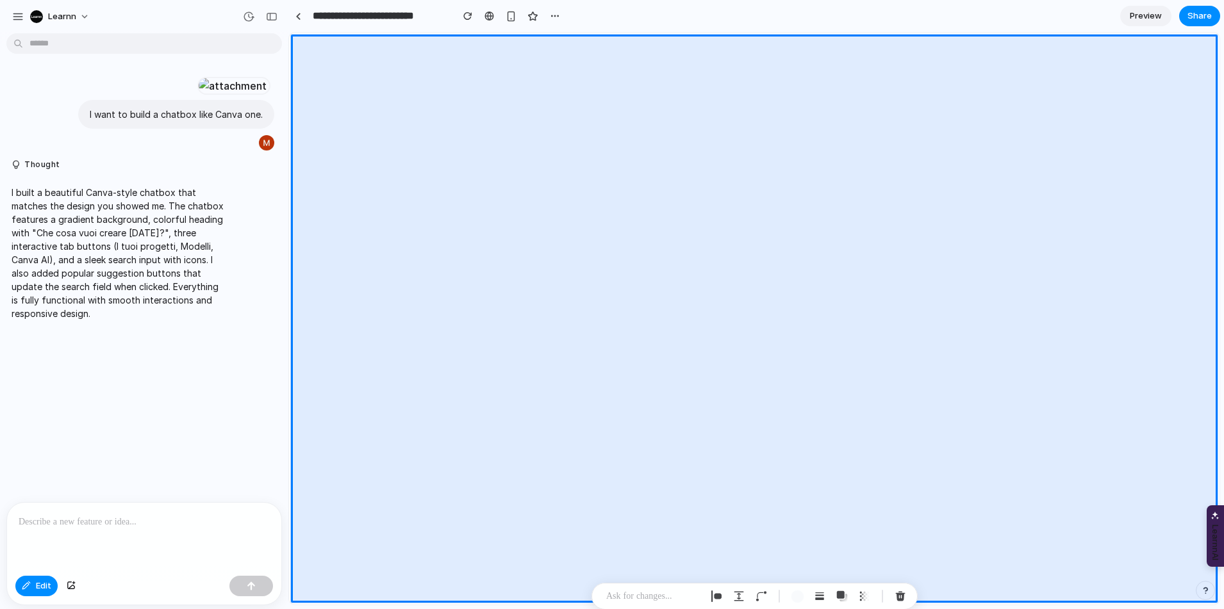
click at [916, 20] on section "**********" at bounding box center [753, 16] width 931 height 32
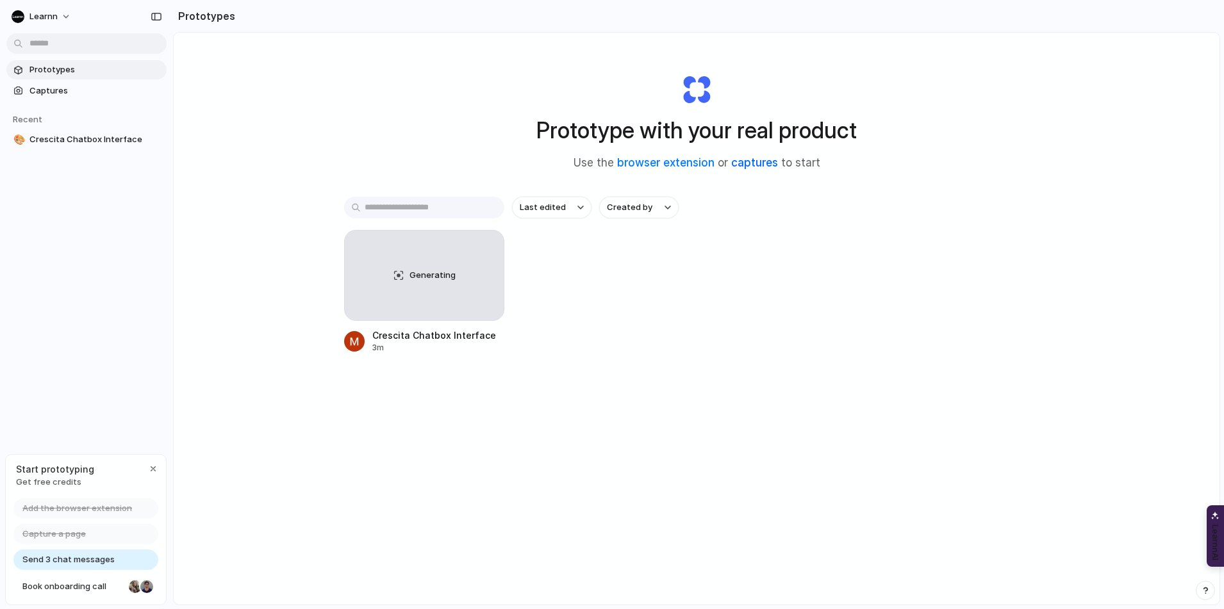
click at [766, 163] on link "captures" at bounding box center [754, 162] width 47 height 13
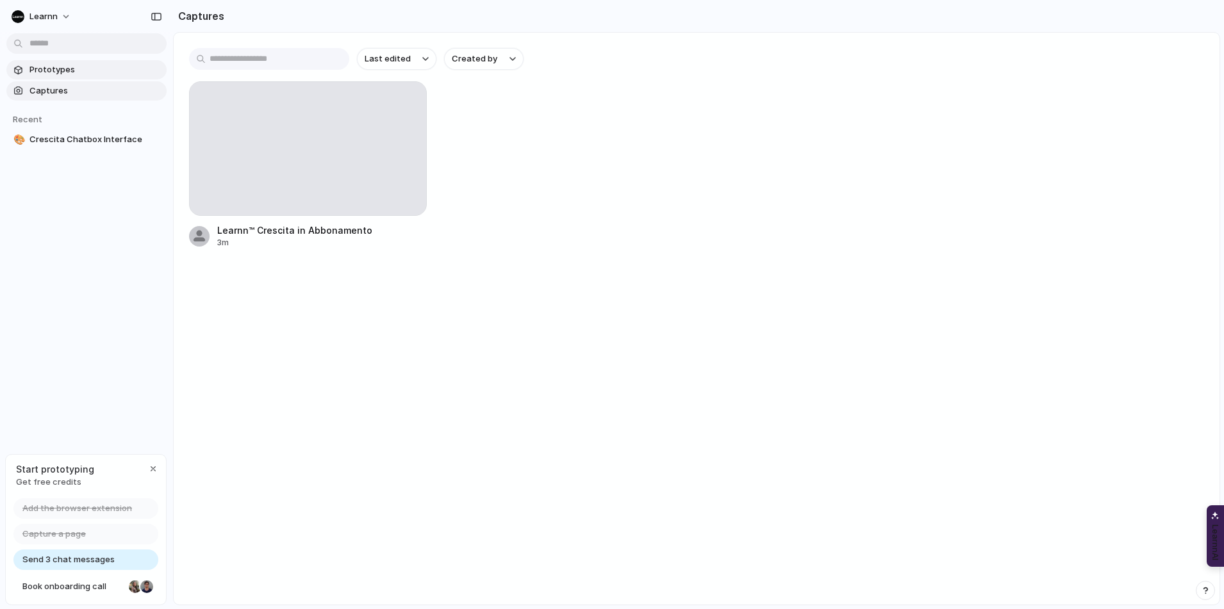
click at [69, 67] on span "Prototypes" at bounding box center [95, 69] width 132 height 13
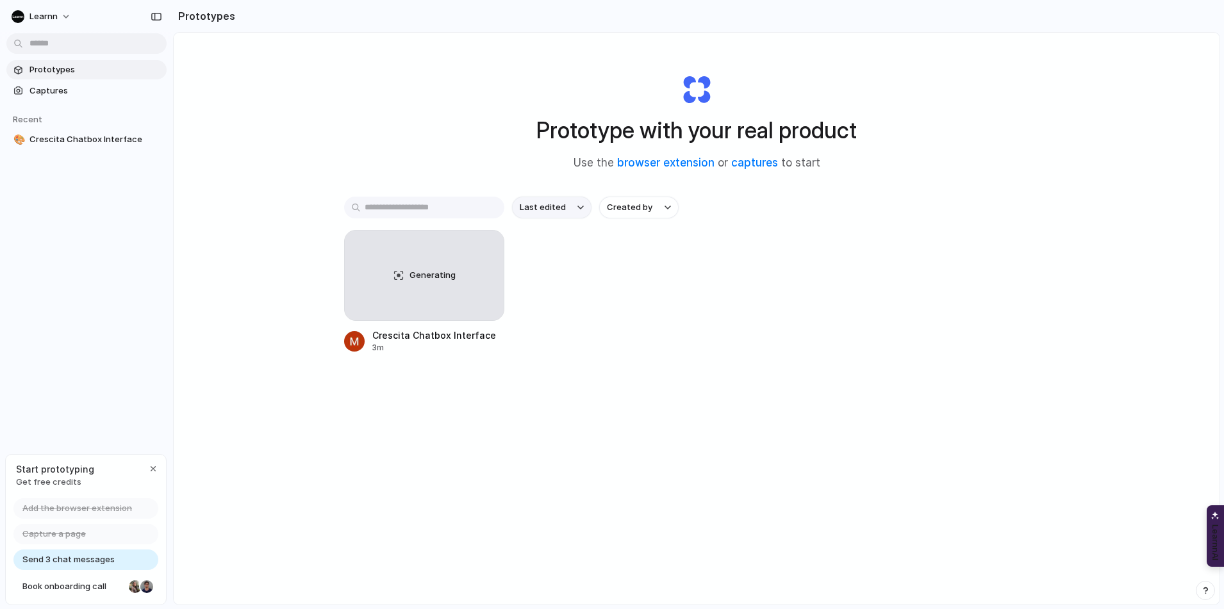
click at [571, 204] on button "Last edited" at bounding box center [551, 208] width 79 height 22
click at [536, 181] on div "Last edited Last created Alphabetical" at bounding box center [612, 304] width 1224 height 609
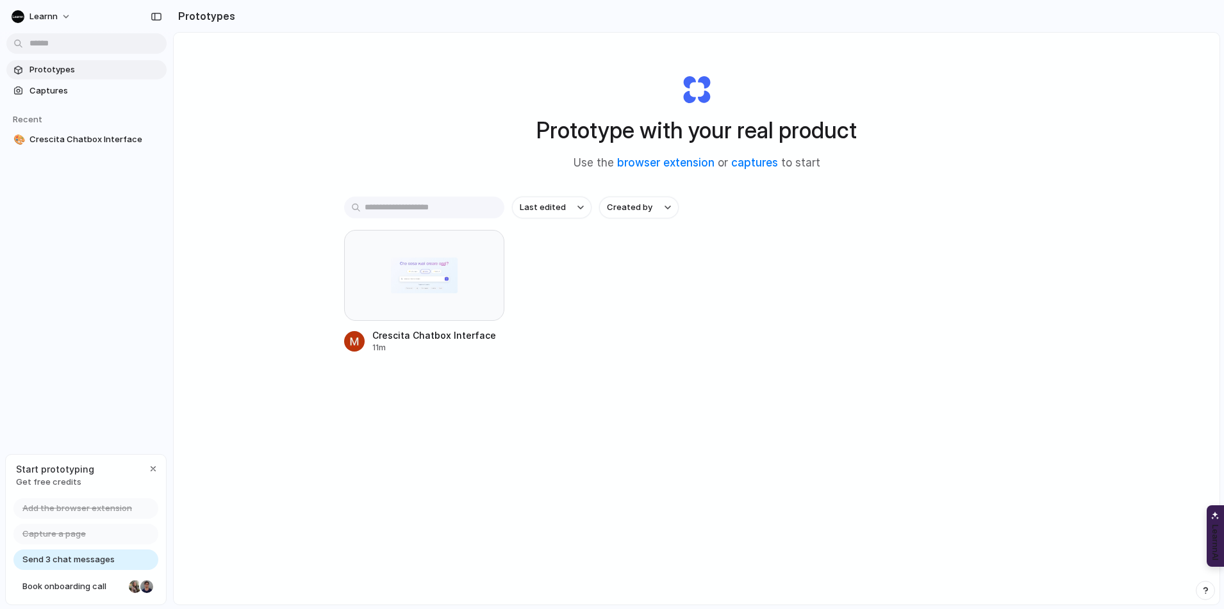
click at [322, 126] on div "Prototype with your real product Use the browser extension or captures to start…" at bounding box center [697, 353] width 1046 height 640
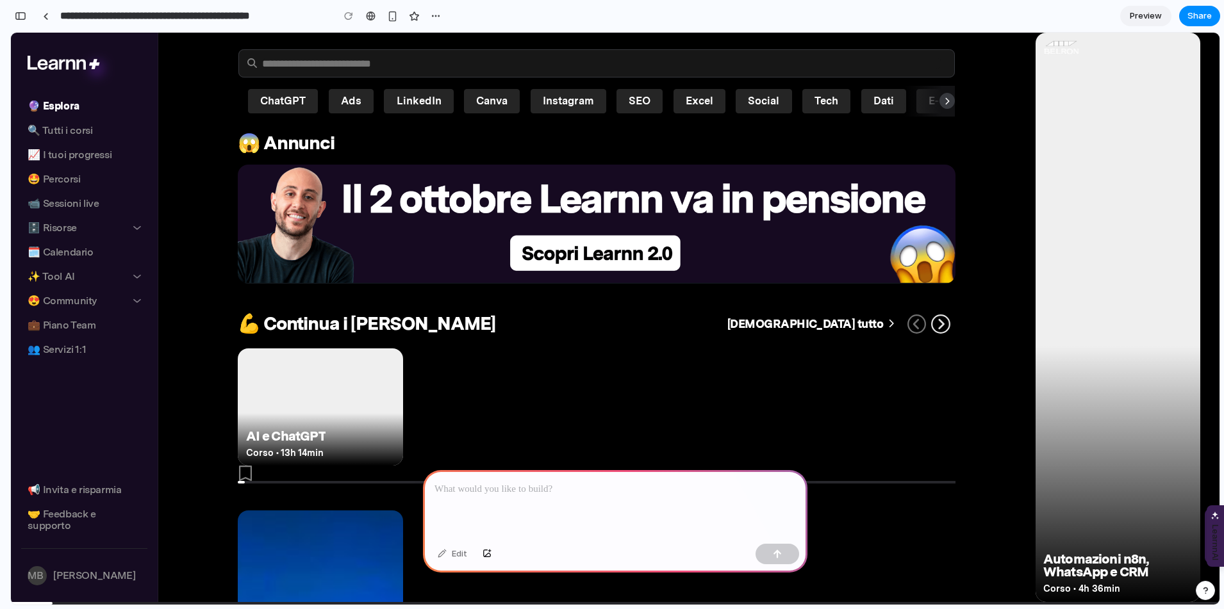
scroll to position [0, 10]
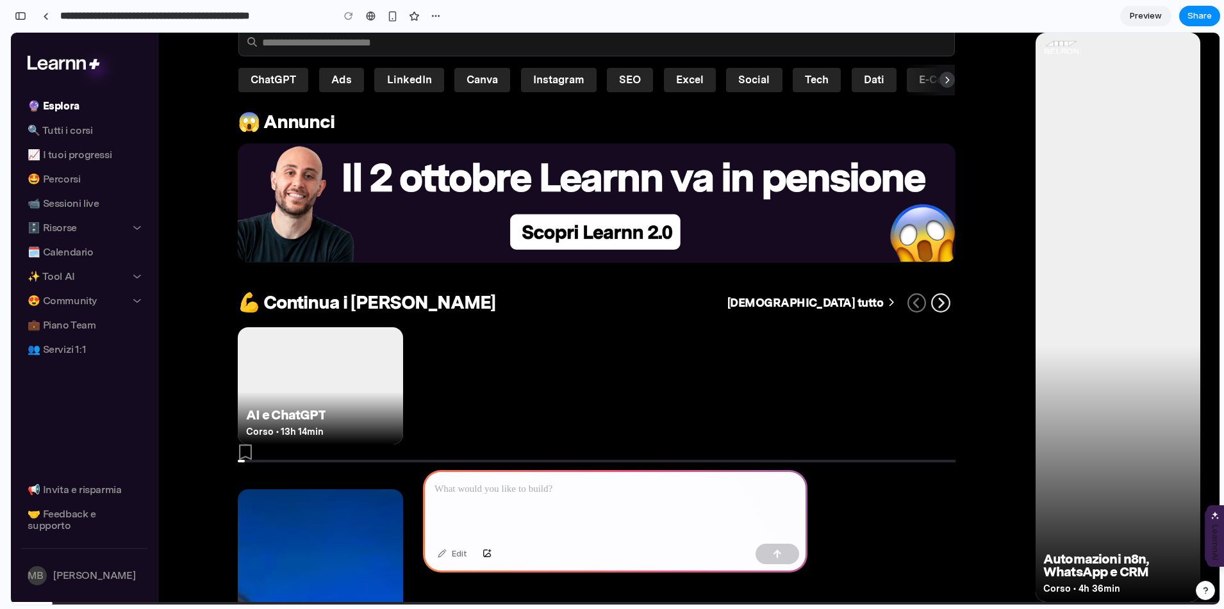
click at [595, 500] on div at bounding box center [615, 504] width 384 height 69
click at [784, 557] on button "button" at bounding box center [777, 554] width 44 height 21
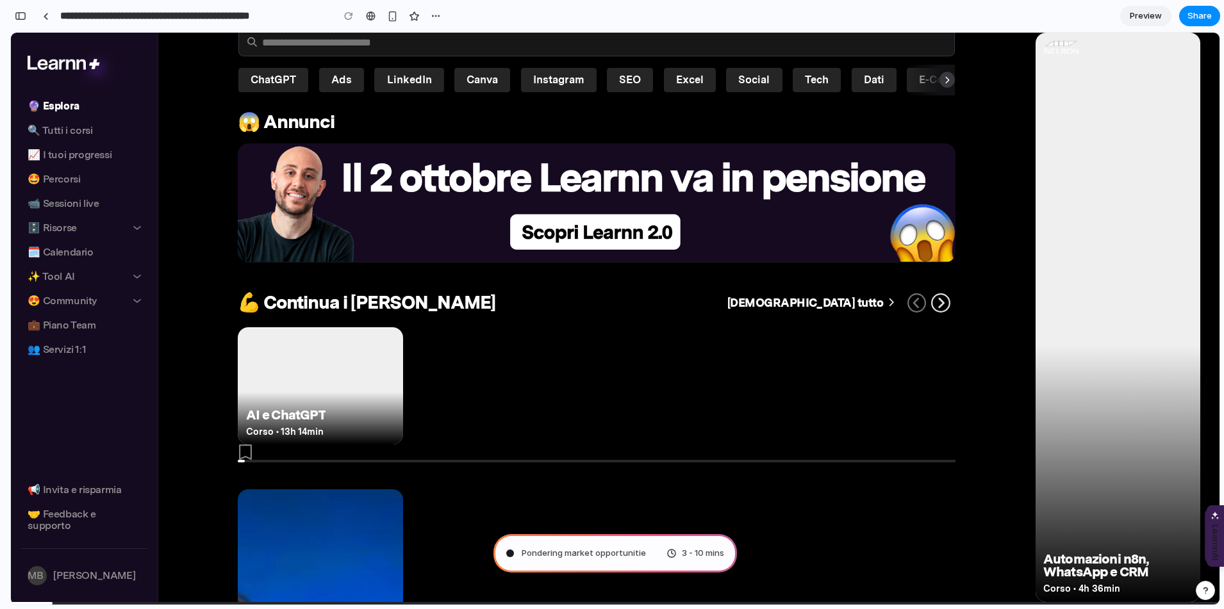
type input "**********"
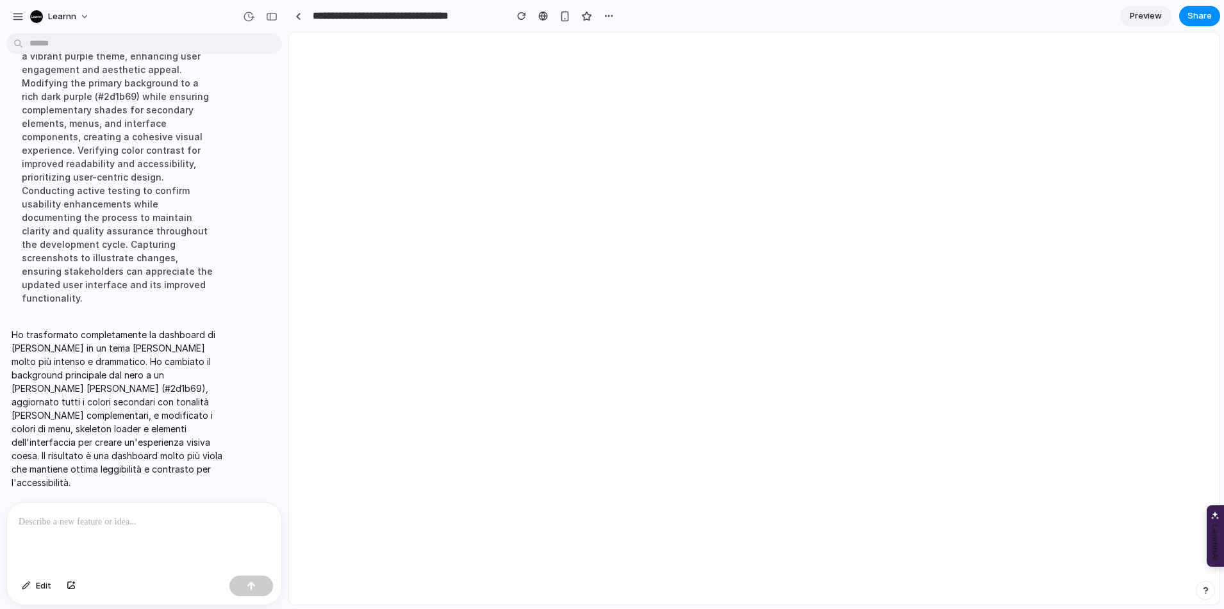
scroll to position [70, 0]
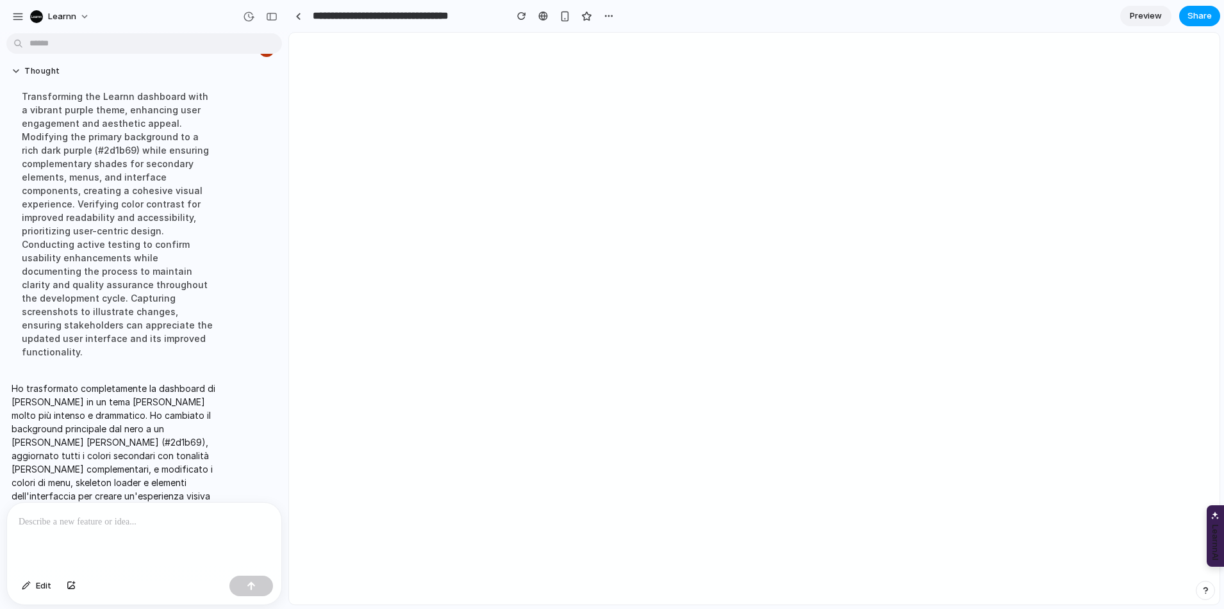
click at [1200, 15] on span "Share" at bounding box center [1199, 16] width 24 height 13
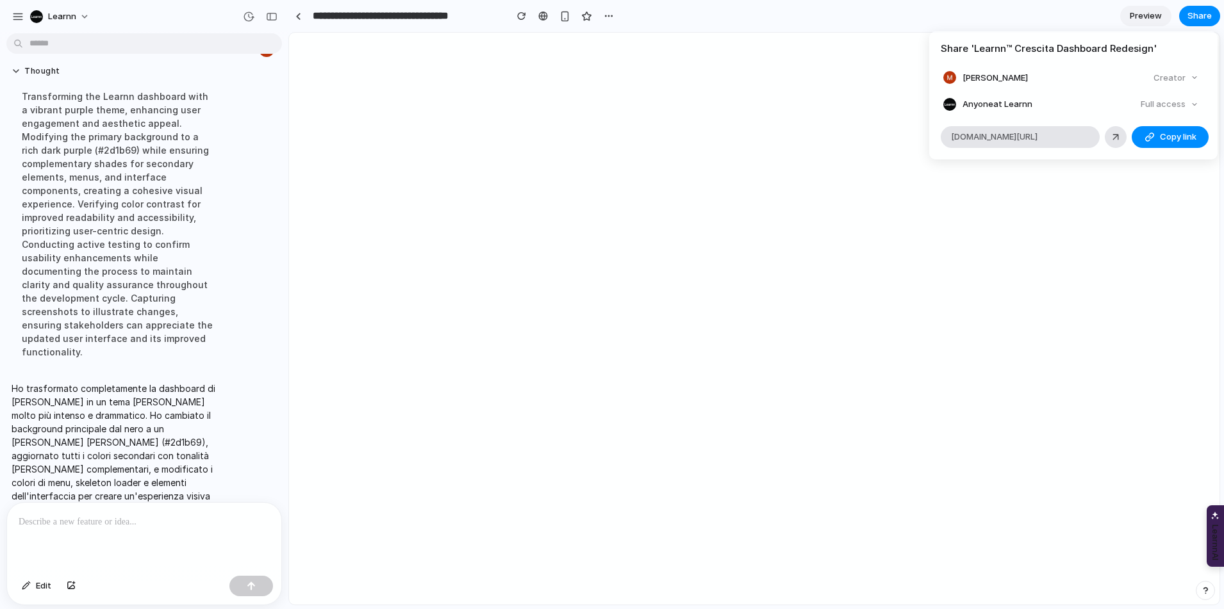
click at [929, 257] on div "Share ' Learnn™ Crescita Dashboard Redesign ' Michele Barberis Creator Anyone a…" at bounding box center [612, 304] width 1224 height 609
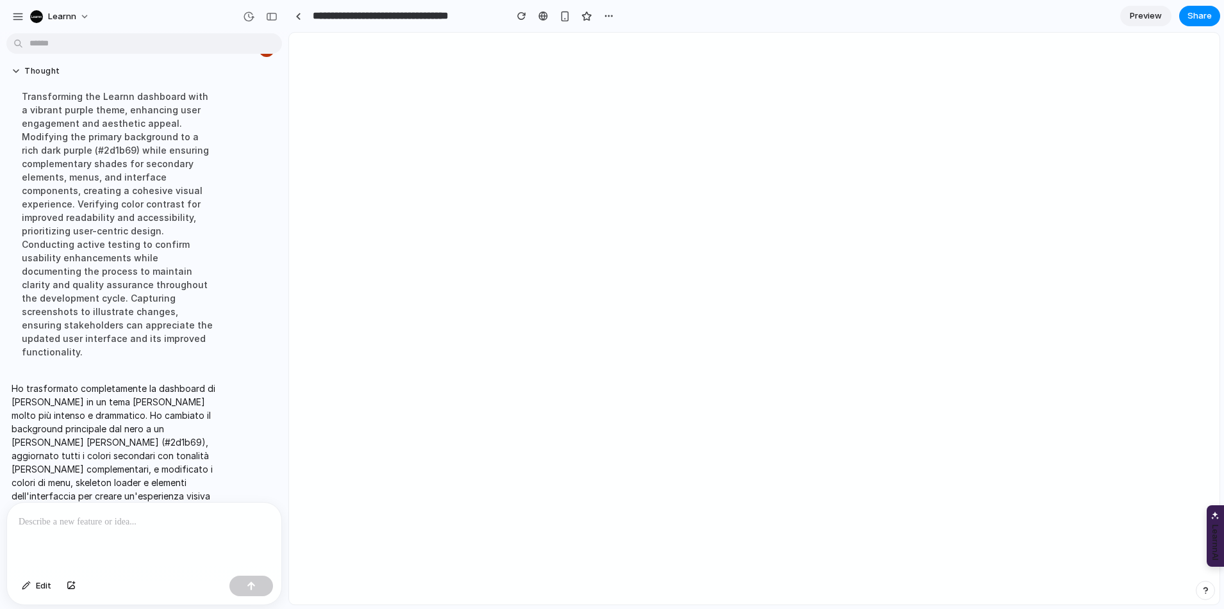
click at [1142, 14] on span "Preview" at bounding box center [1145, 16] width 32 height 13
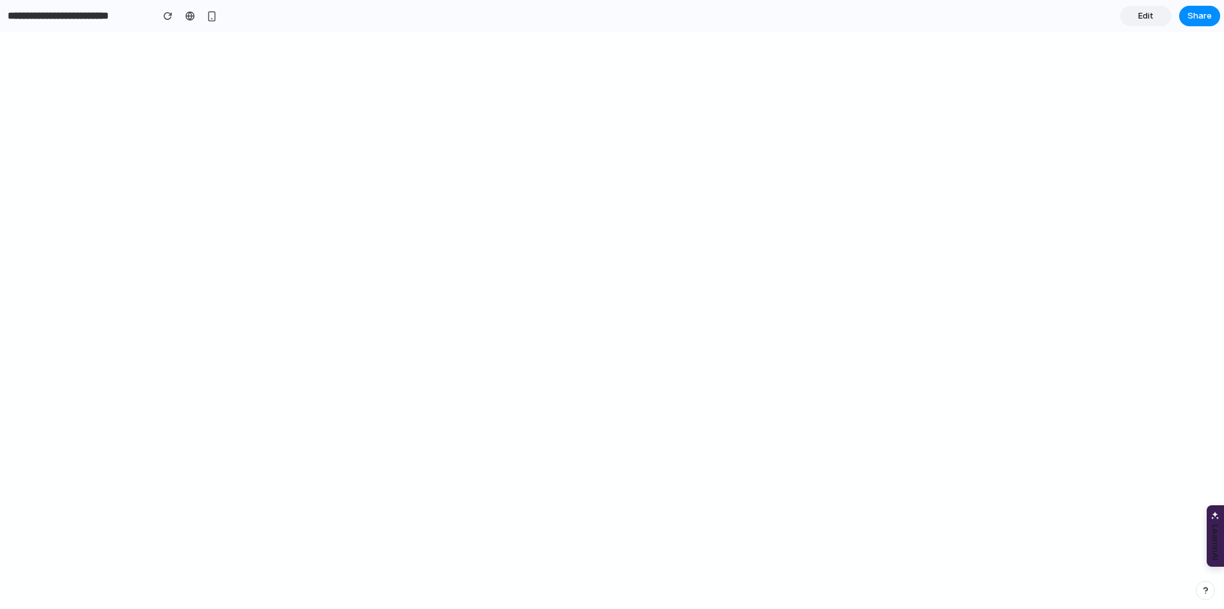
click at [111, 17] on input "**********" at bounding box center [76, 15] width 143 height 23
click at [77, 26] on input "**********" at bounding box center [76, 15] width 143 height 23
click at [189, 16] on div at bounding box center [190, 16] width 10 height 10
